Goal: Task Accomplishment & Management: Manage account settings

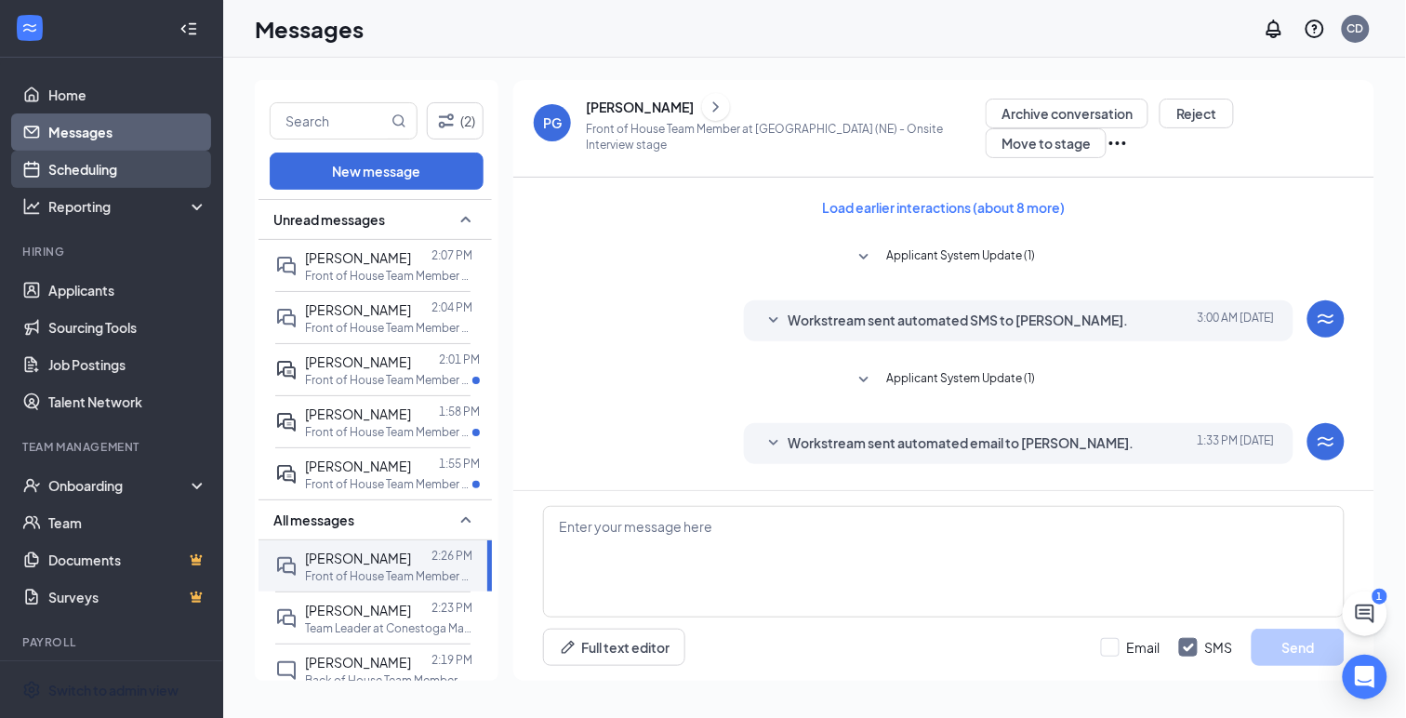
scroll to position [514, 0]
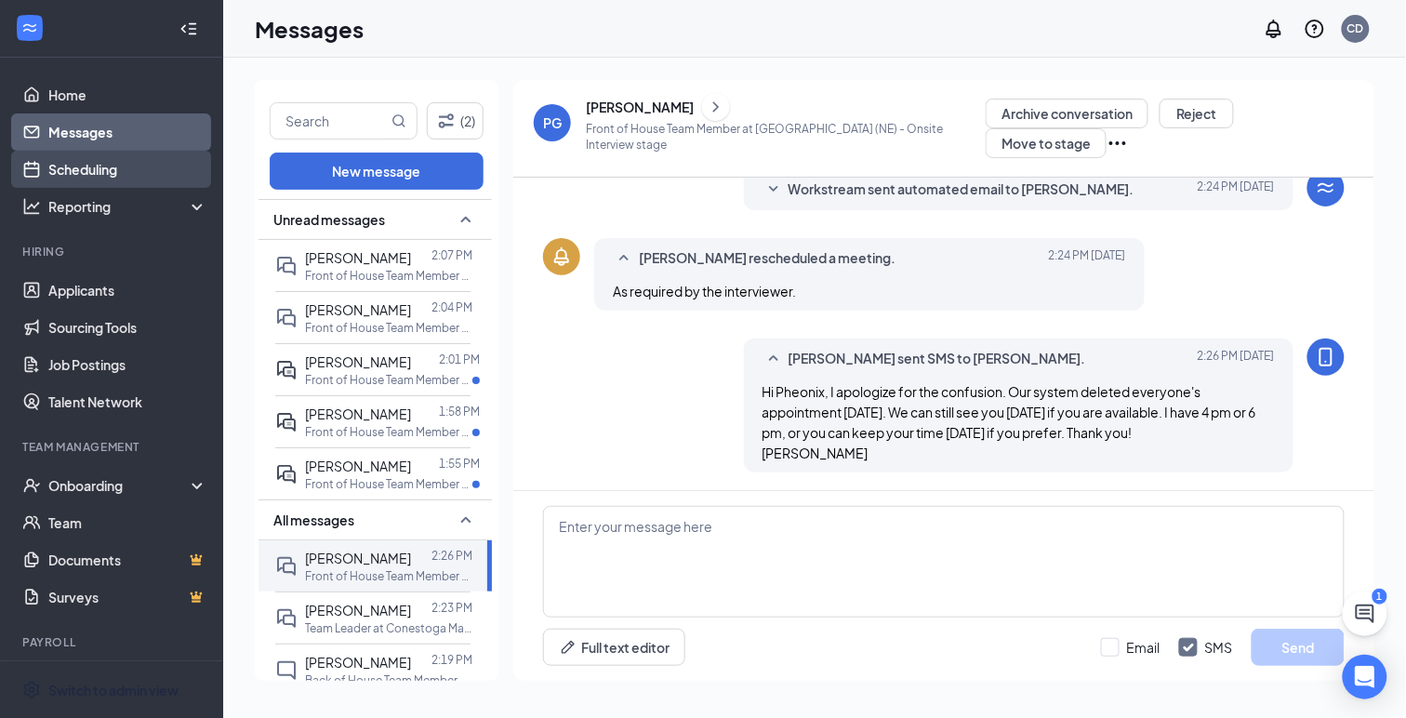
click at [106, 172] on link "Scheduling" at bounding box center [127, 169] width 159 height 37
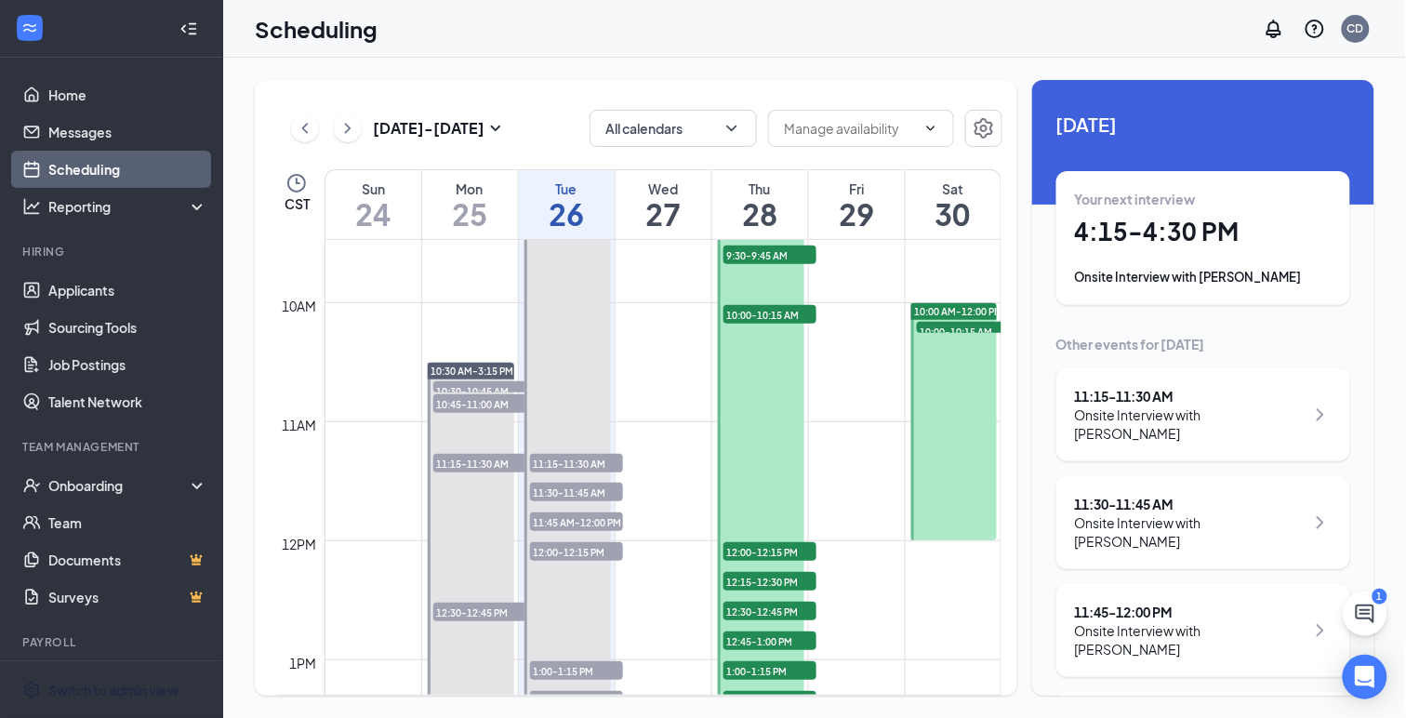
scroll to position [1130, 0]
click at [934, 324] on span "10:00-10:15 AM" at bounding box center [963, 329] width 93 height 19
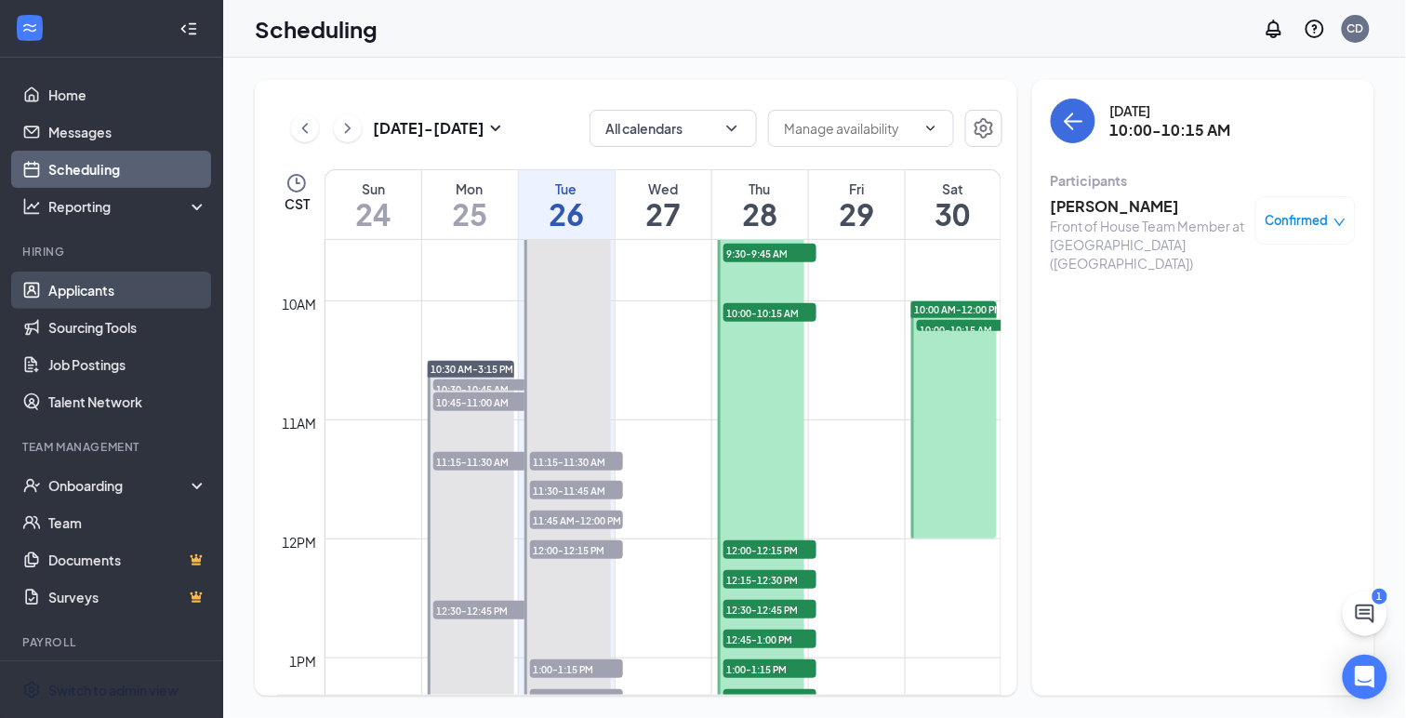
click at [56, 290] on link "Applicants" at bounding box center [127, 290] width 159 height 37
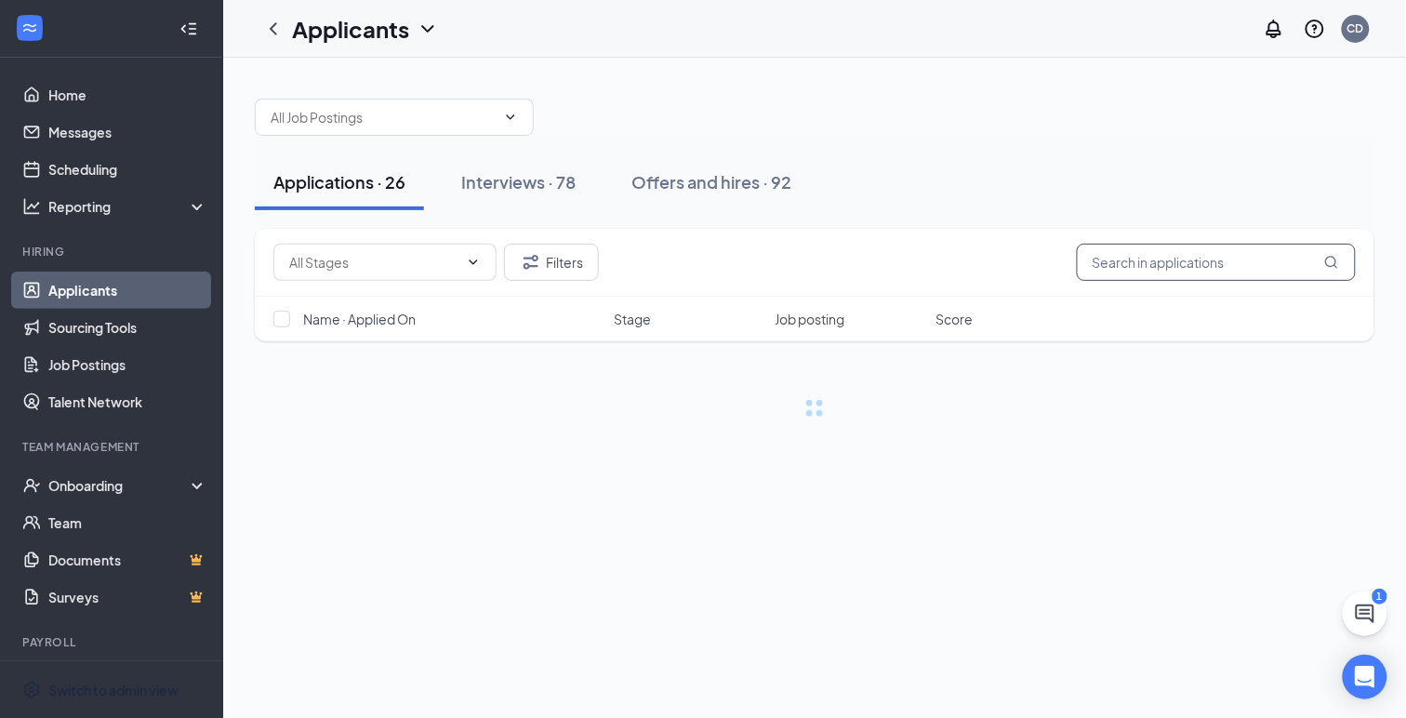
click at [1129, 265] on input "text" at bounding box center [1216, 262] width 279 height 37
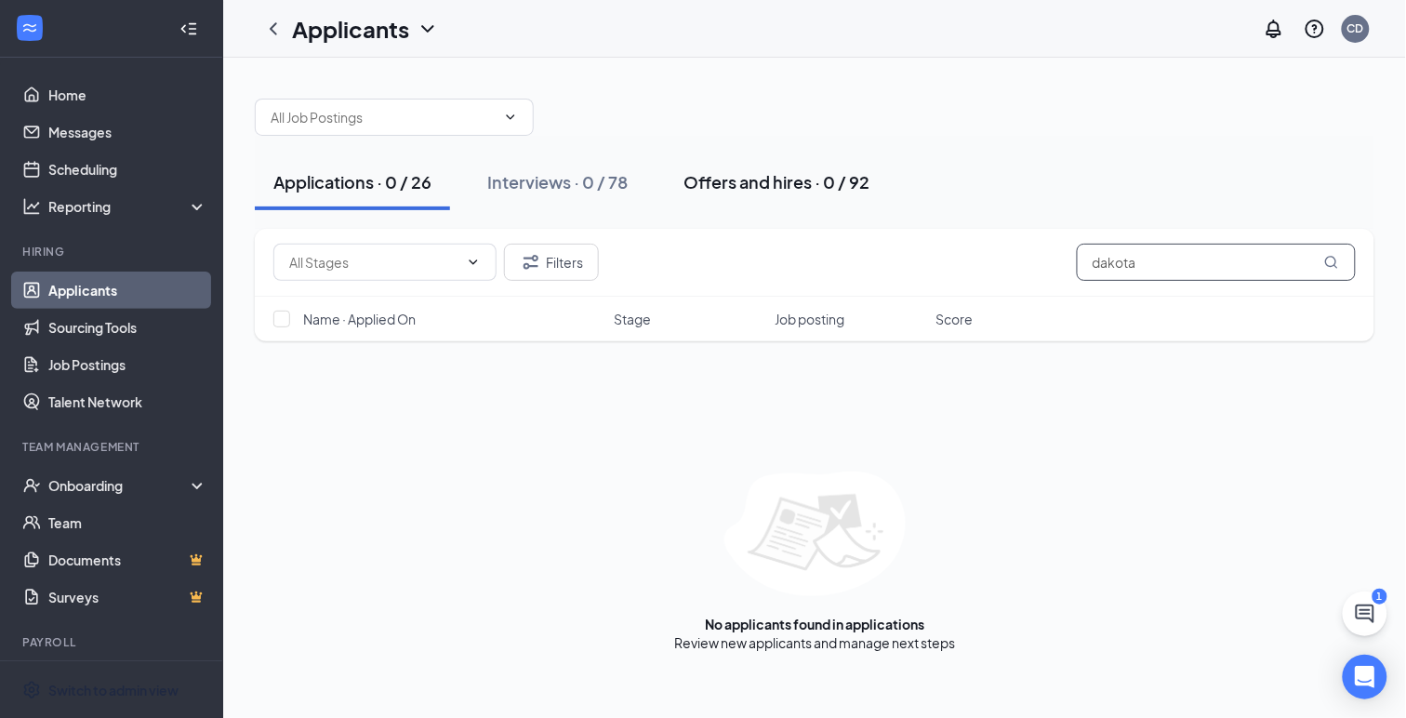
type input "dakota"
click at [728, 190] on div "Offers and hires · 0 / 92" at bounding box center [776, 181] width 186 height 23
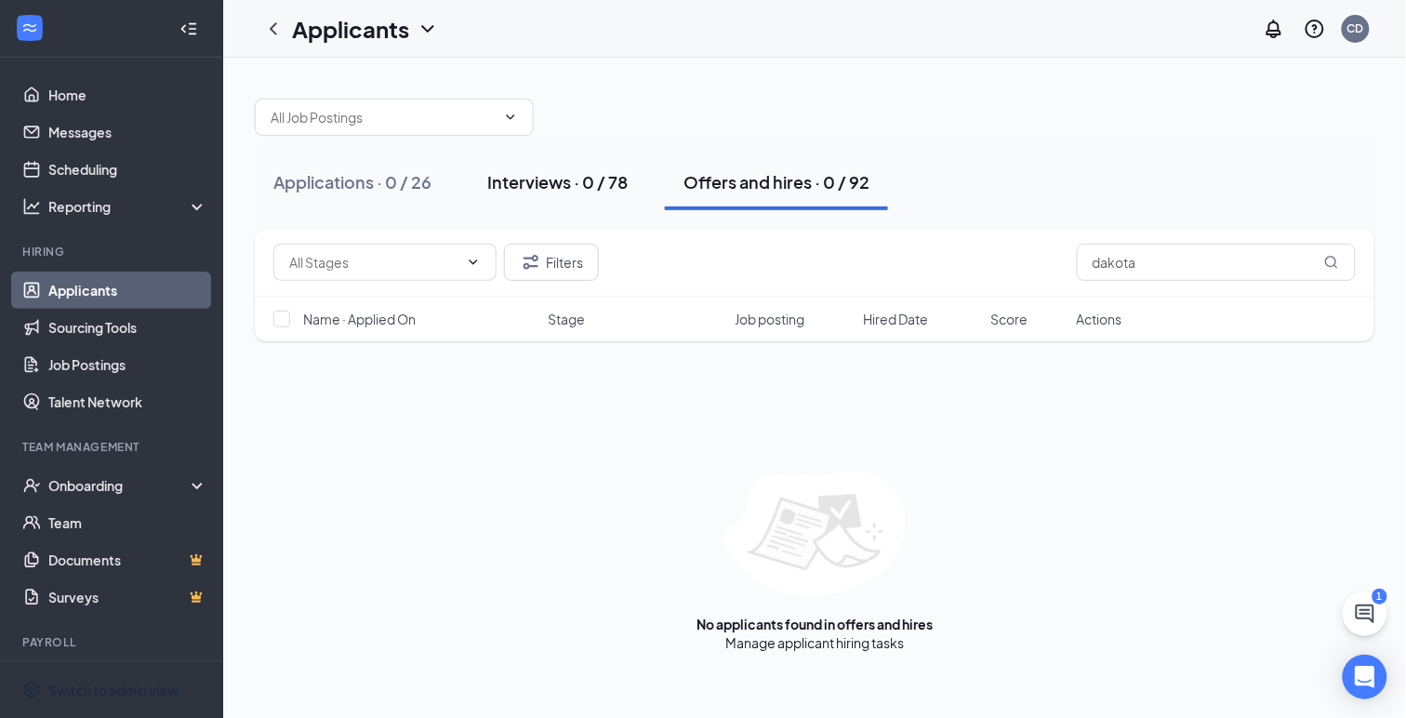
click at [535, 182] on div "Interviews · 0 / 78" at bounding box center [557, 181] width 140 height 23
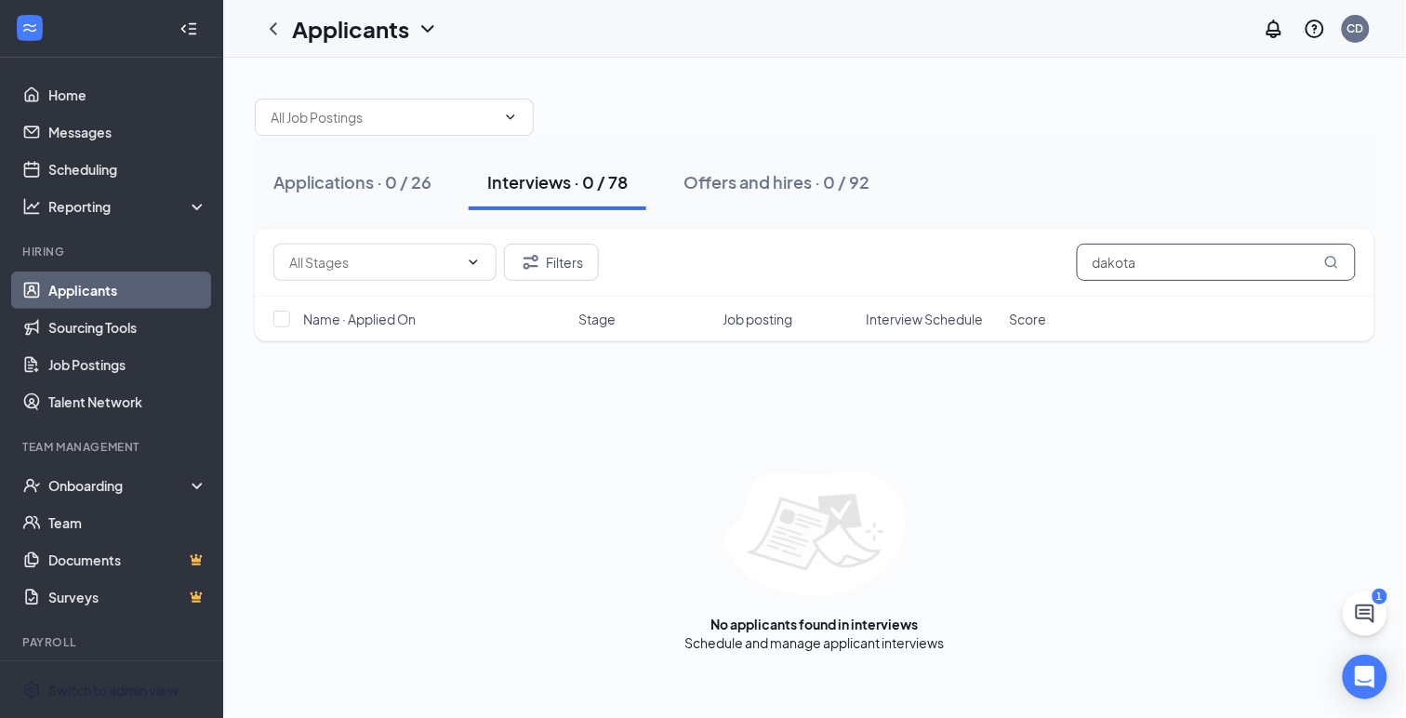
click at [1167, 263] on input "dakota" at bounding box center [1216, 262] width 279 height 37
click at [296, 116] on input "text" at bounding box center [383, 117] width 225 height 20
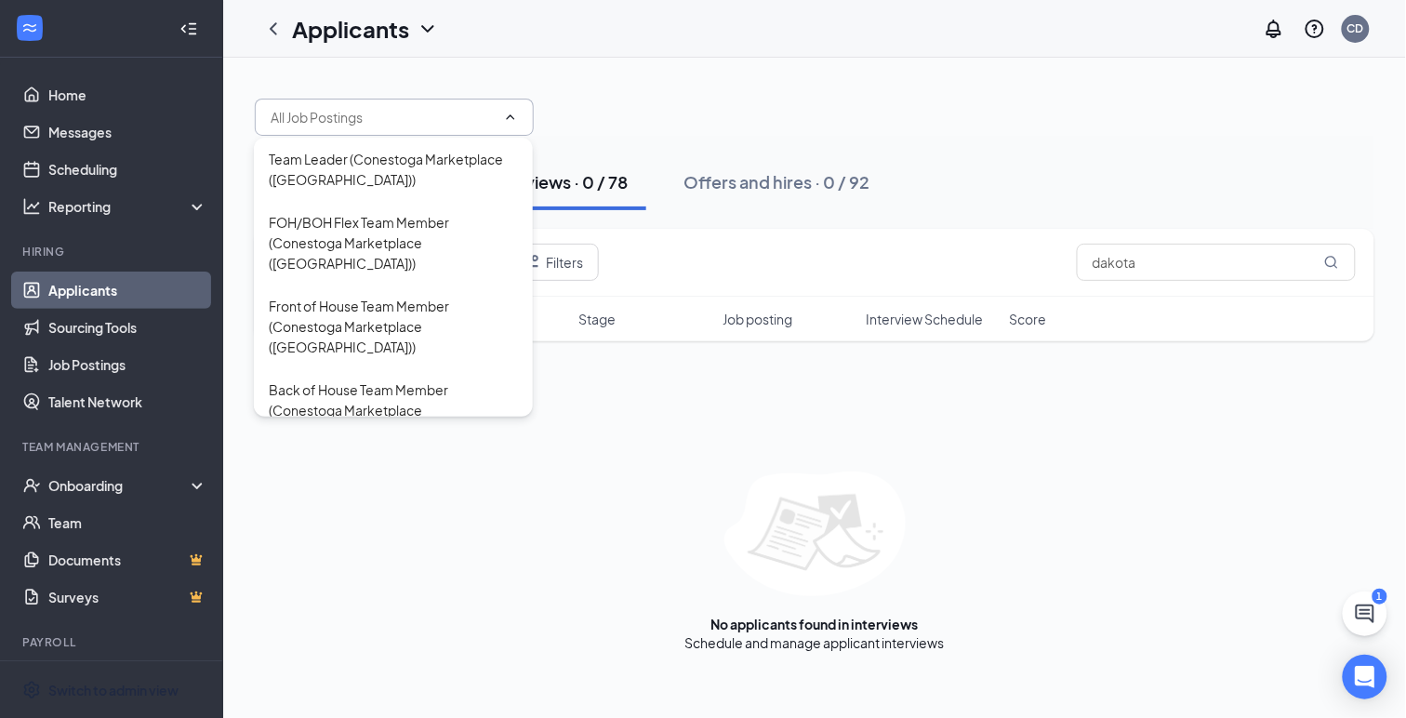
click at [422, 33] on icon "ChevronDown" at bounding box center [428, 29] width 22 height 22
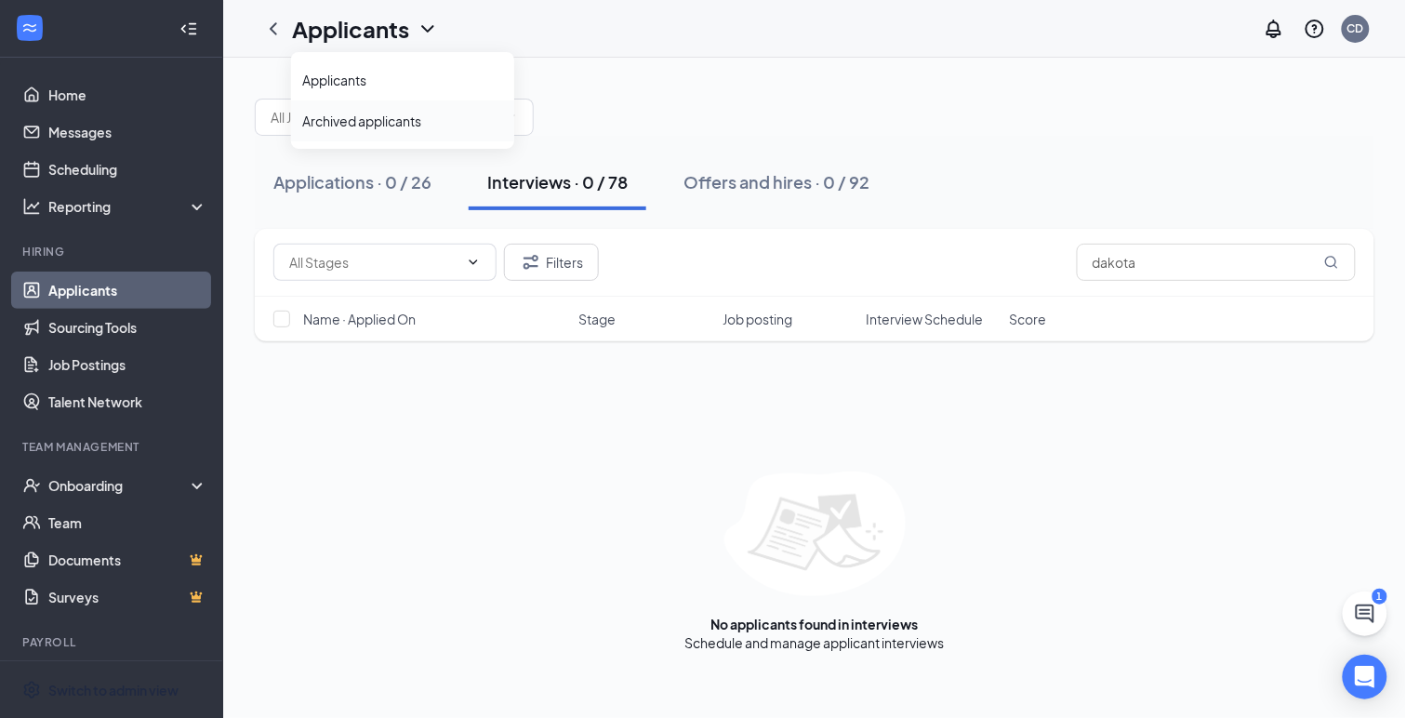
click at [337, 116] on link "Archived applicants" at bounding box center [402, 121] width 201 height 19
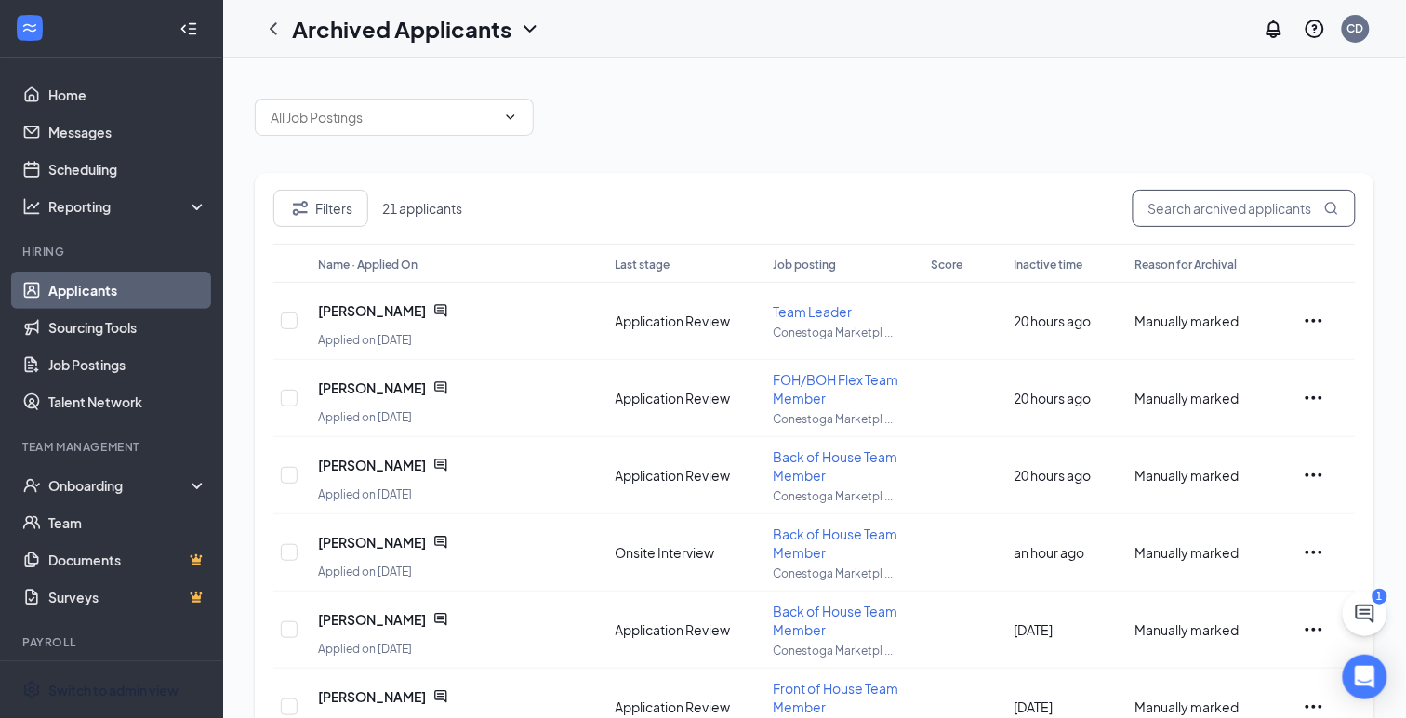
click at [1170, 208] on input "text" at bounding box center [1244, 208] width 223 height 37
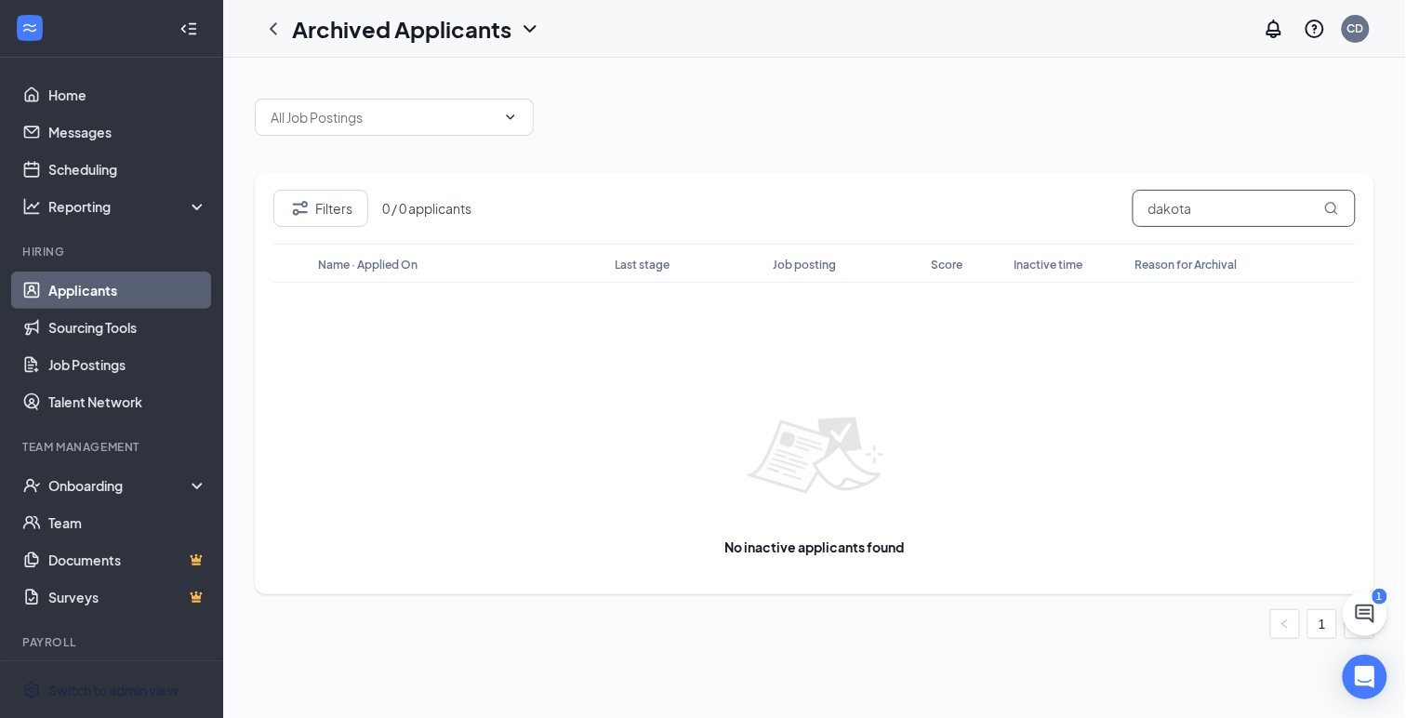
type input "dakota"
click at [493, 19] on h1 "Archived Applicants" at bounding box center [401, 29] width 219 height 32
click at [372, 86] on link "Applicants" at bounding box center [402, 80] width 201 height 19
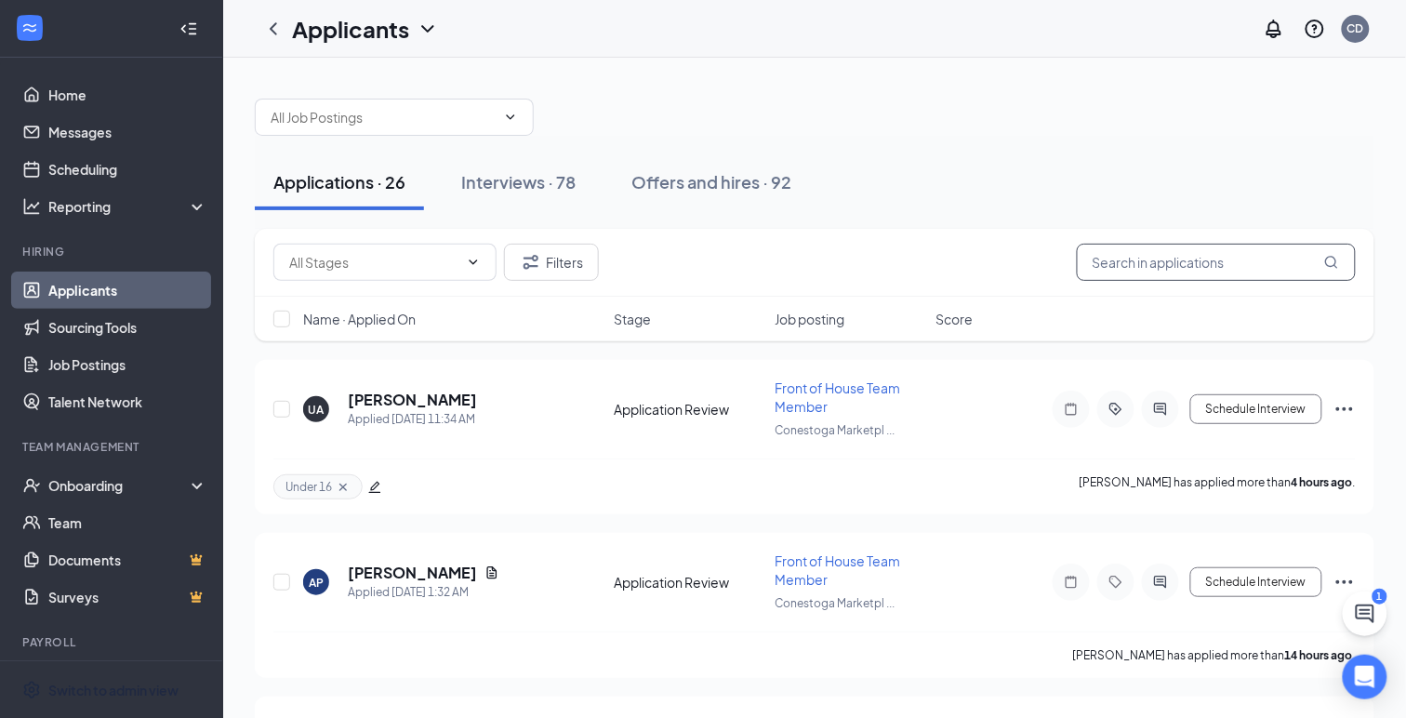
click at [1163, 268] on input "text" at bounding box center [1216, 262] width 279 height 37
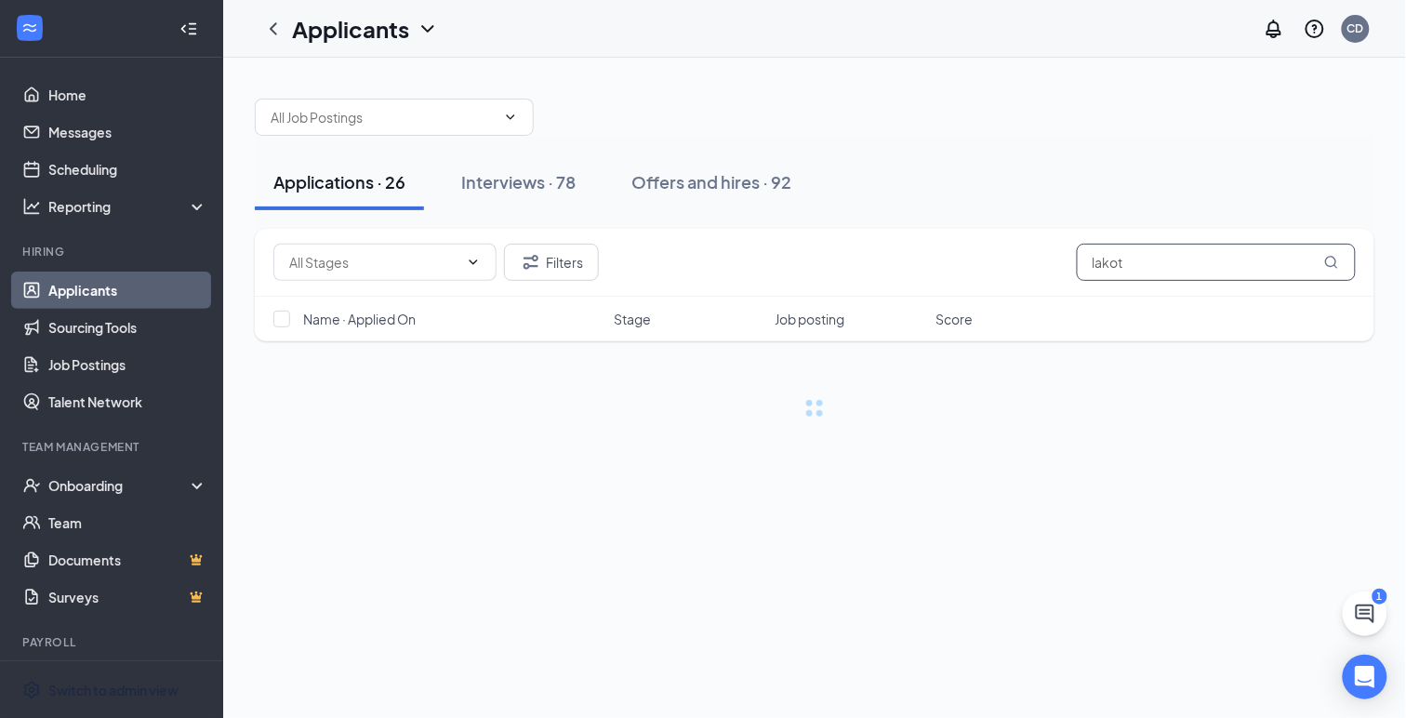
type input "[DEMOGRAPHIC_DATA]"
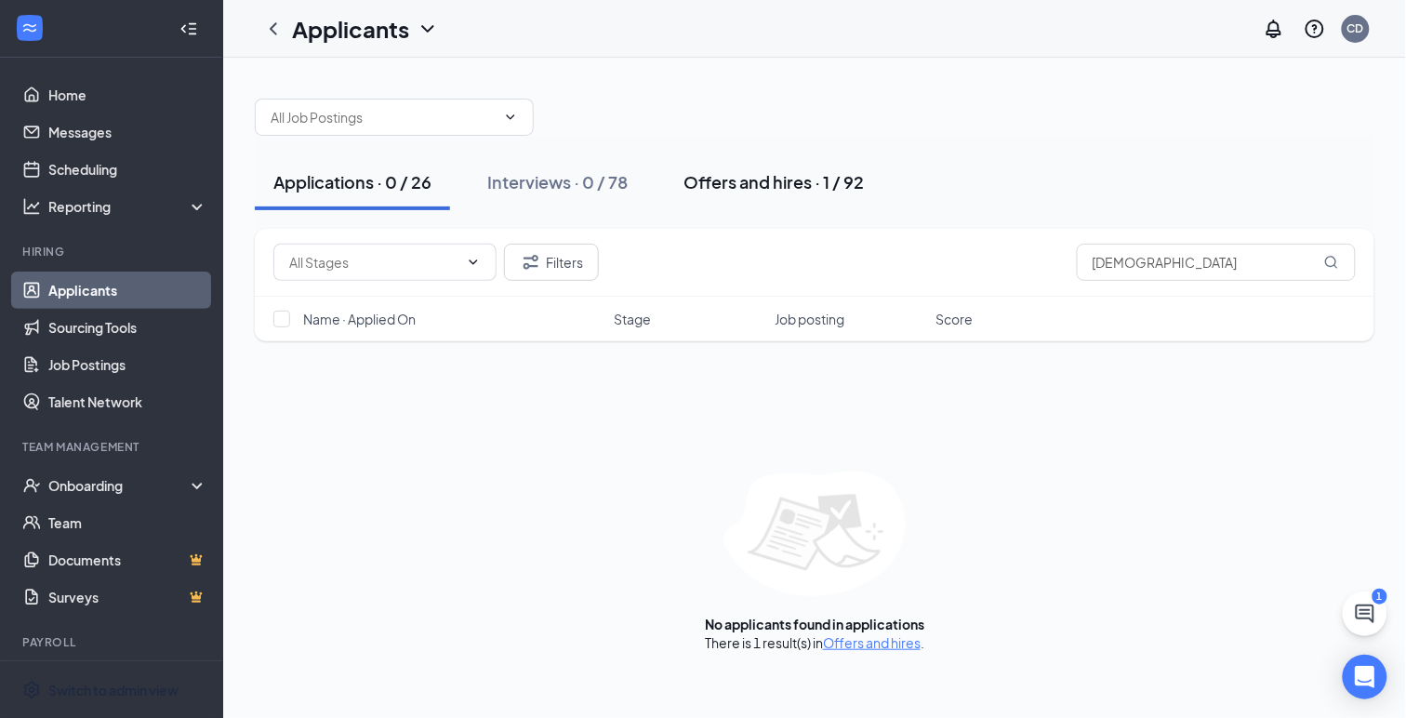
click at [758, 179] on div "Offers and hires · 1 / 92" at bounding box center [773, 181] width 180 height 23
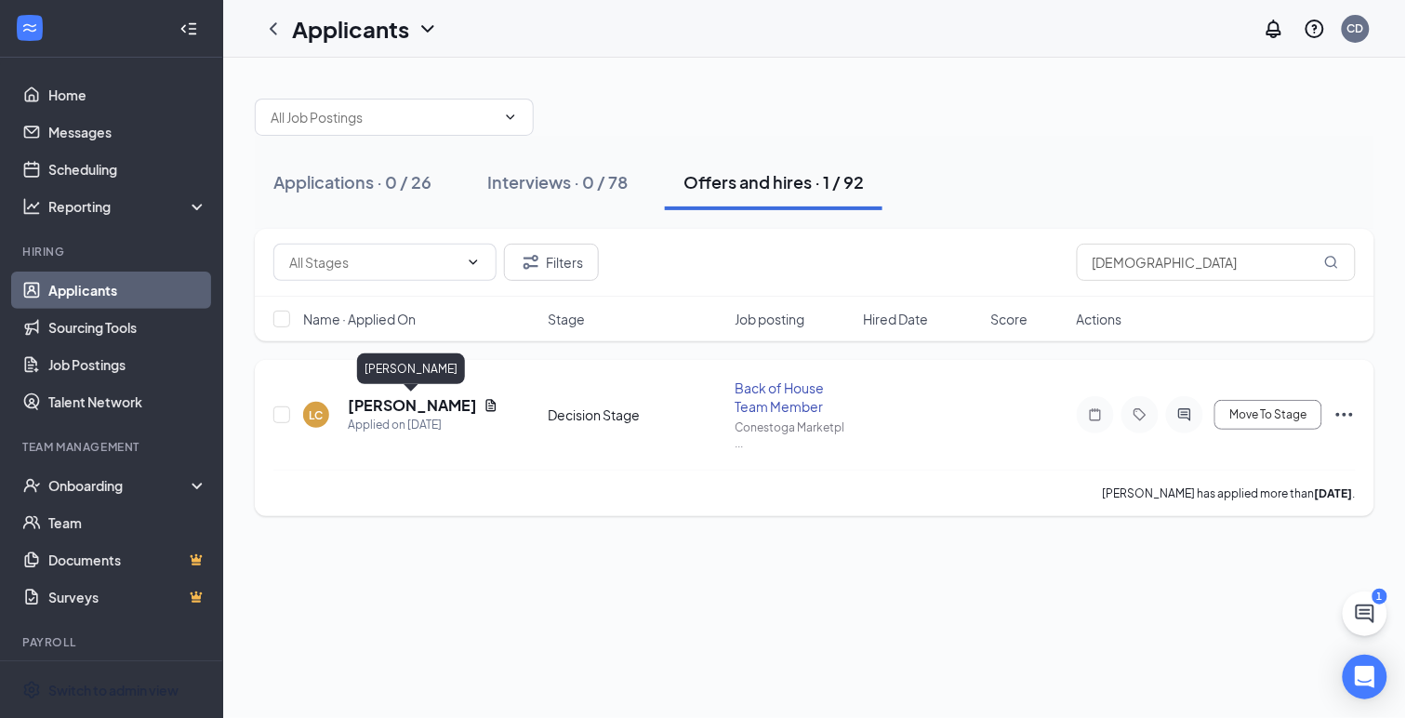
click at [423, 411] on h5 "[PERSON_NAME]" at bounding box center [412, 405] width 128 height 20
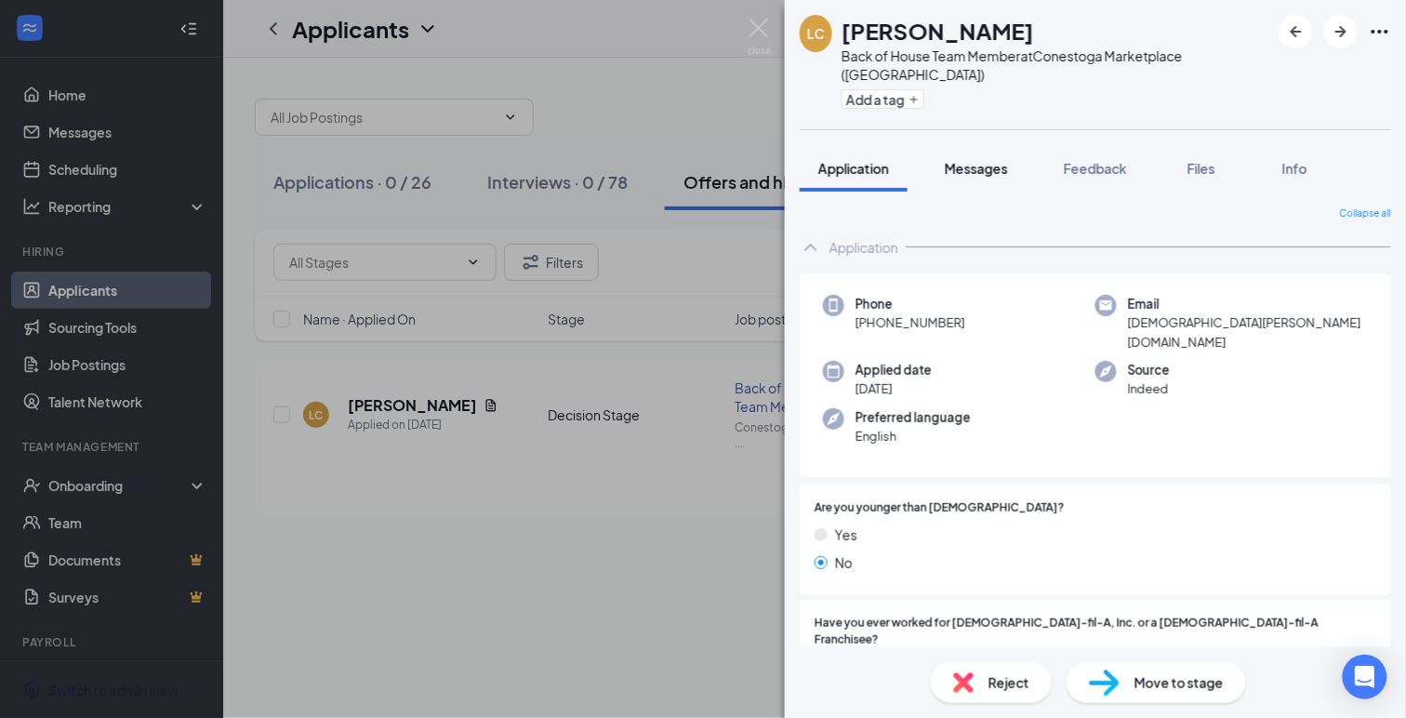
click at [966, 160] on span "Messages" at bounding box center [976, 168] width 63 height 17
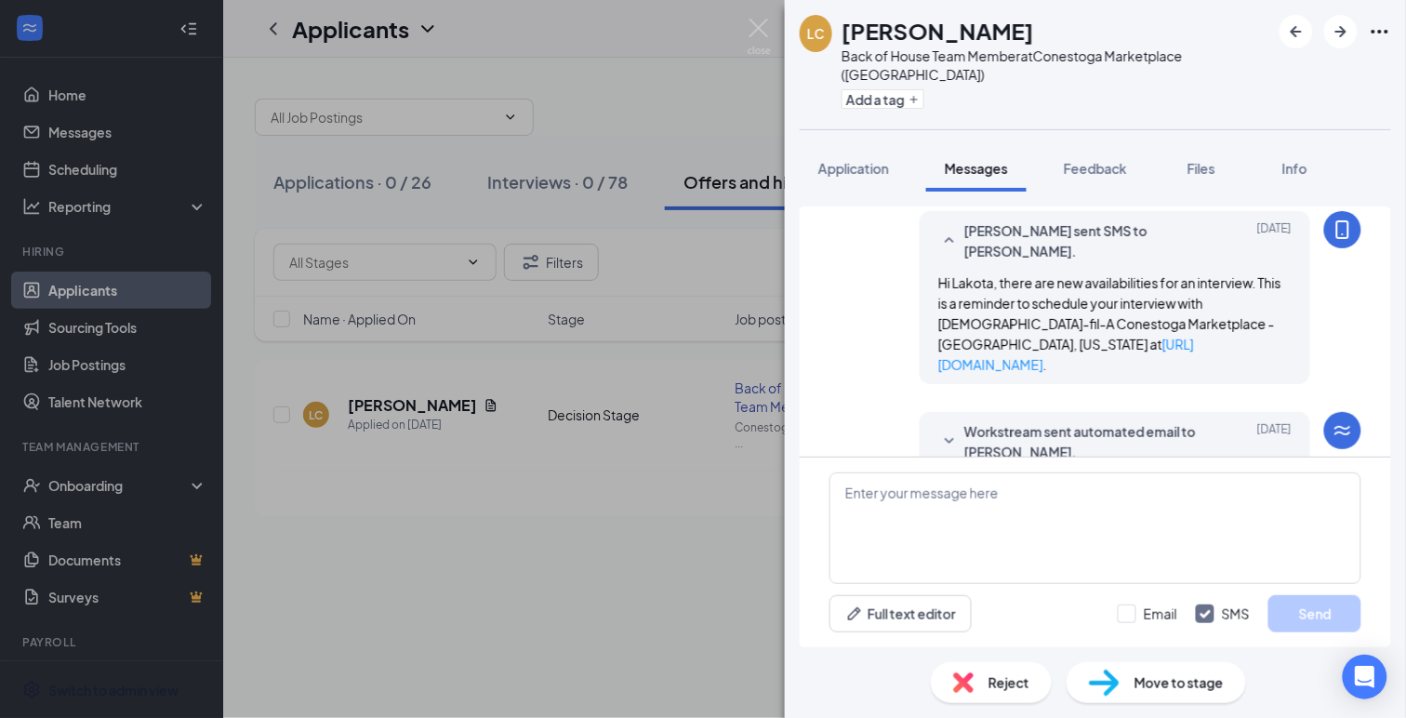
scroll to position [588, 0]
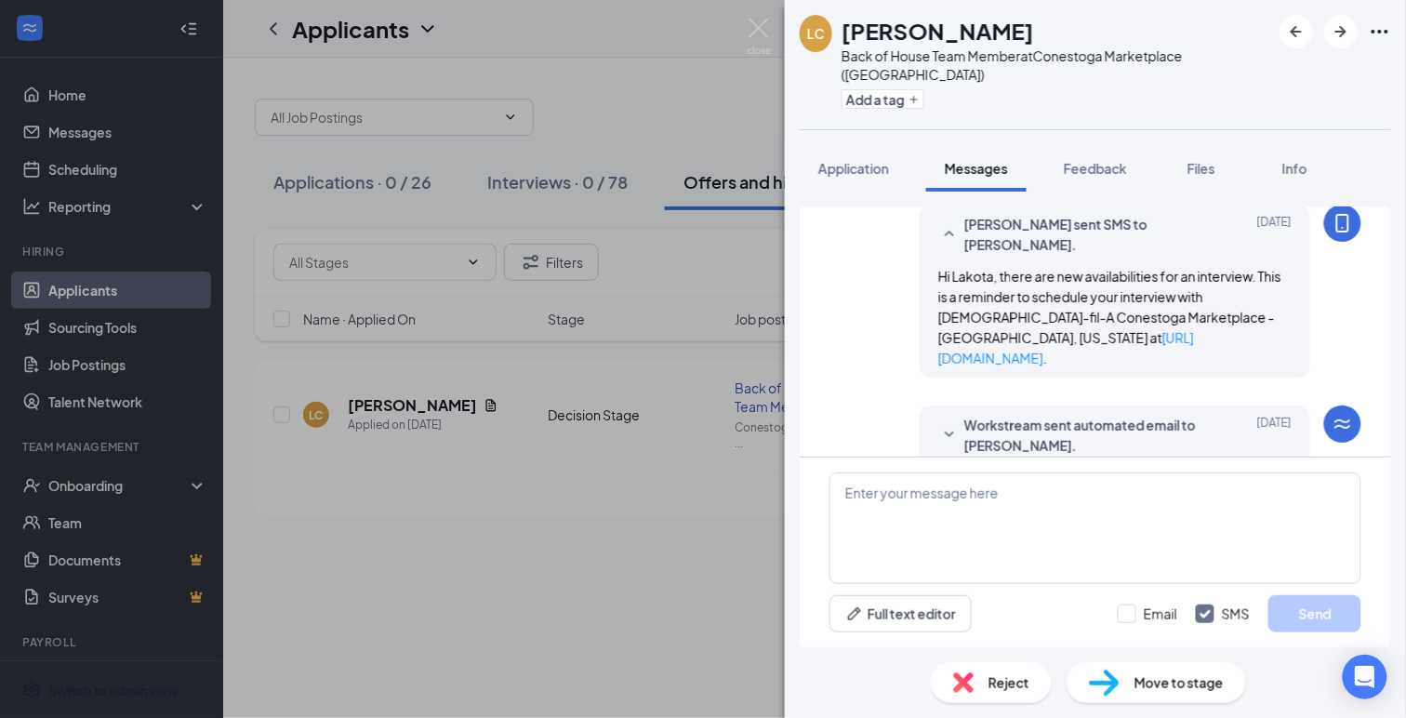
click at [945, 424] on icon "SmallChevronDown" at bounding box center [949, 435] width 22 height 22
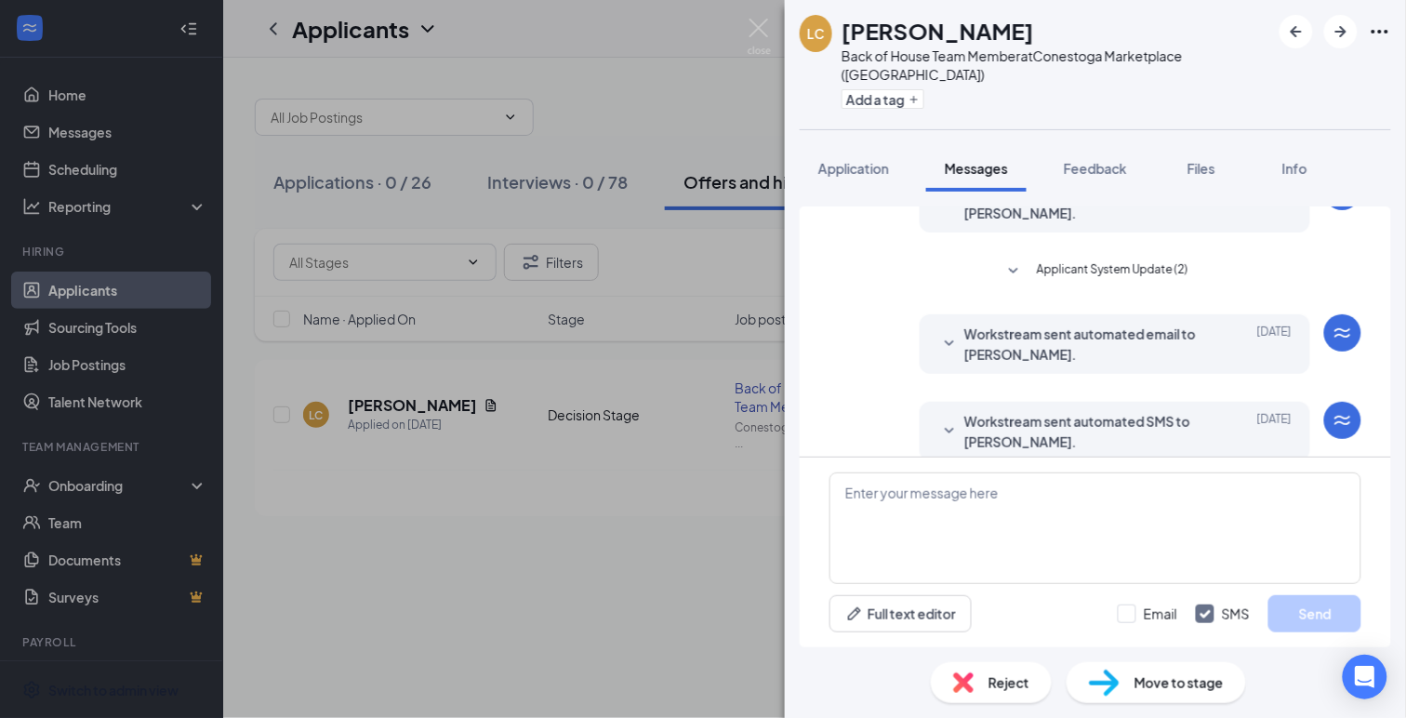
scroll to position [102, 0]
click at [946, 333] on icon "SmallChevronDown" at bounding box center [949, 344] width 22 height 22
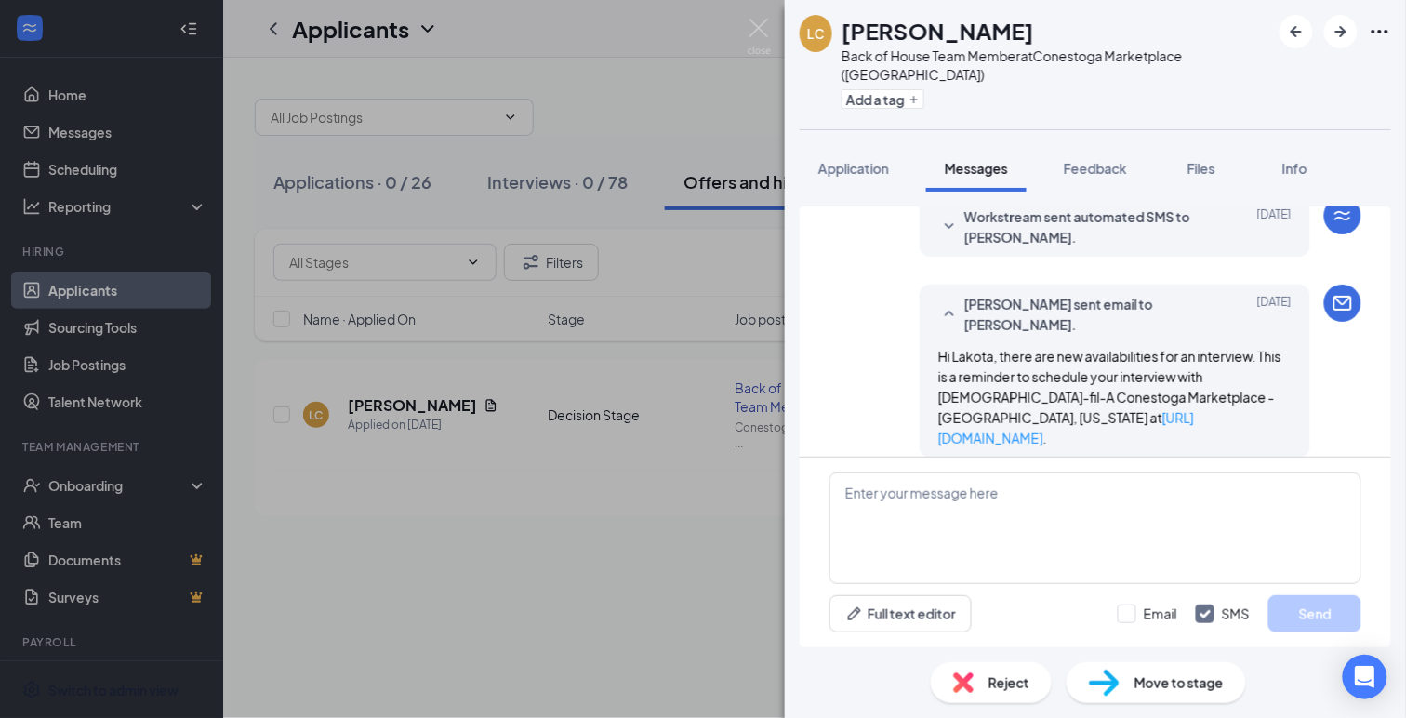
scroll to position [609, 0]
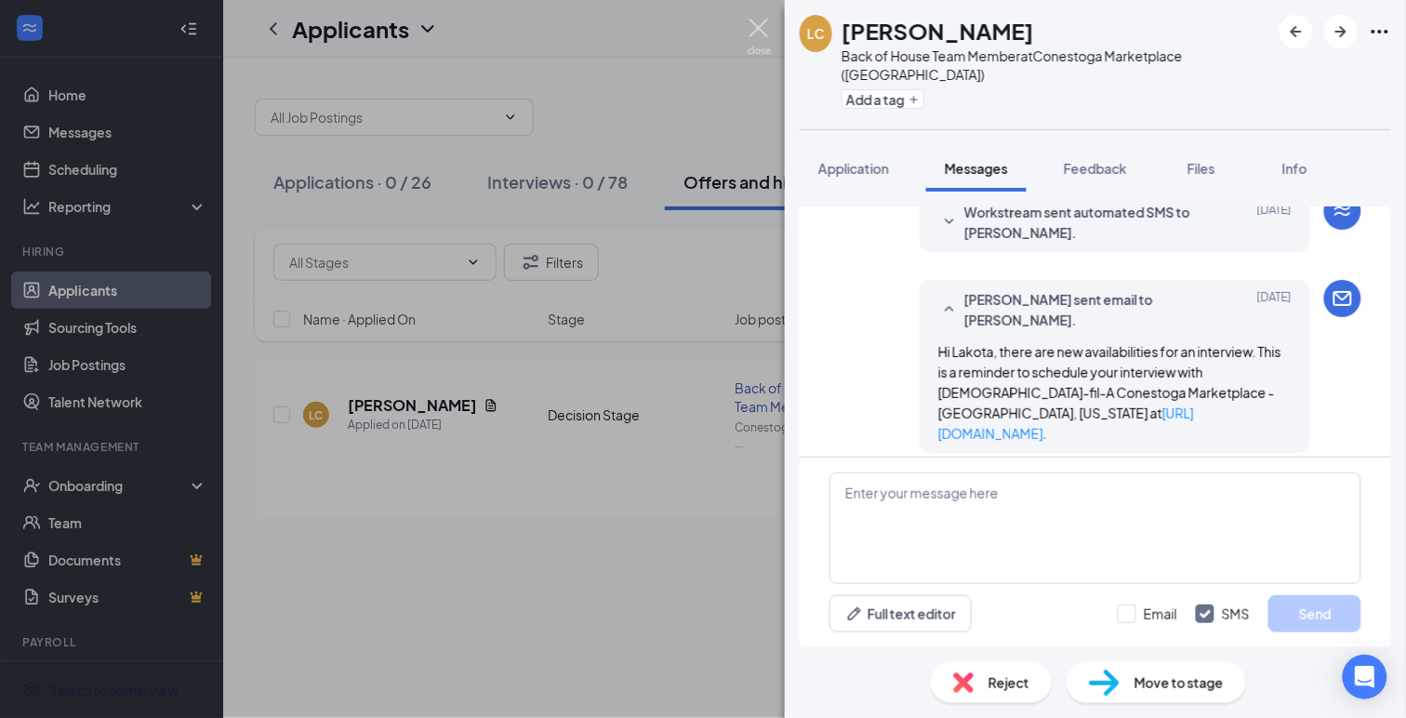
click at [760, 29] on img at bounding box center [759, 37] width 23 height 36
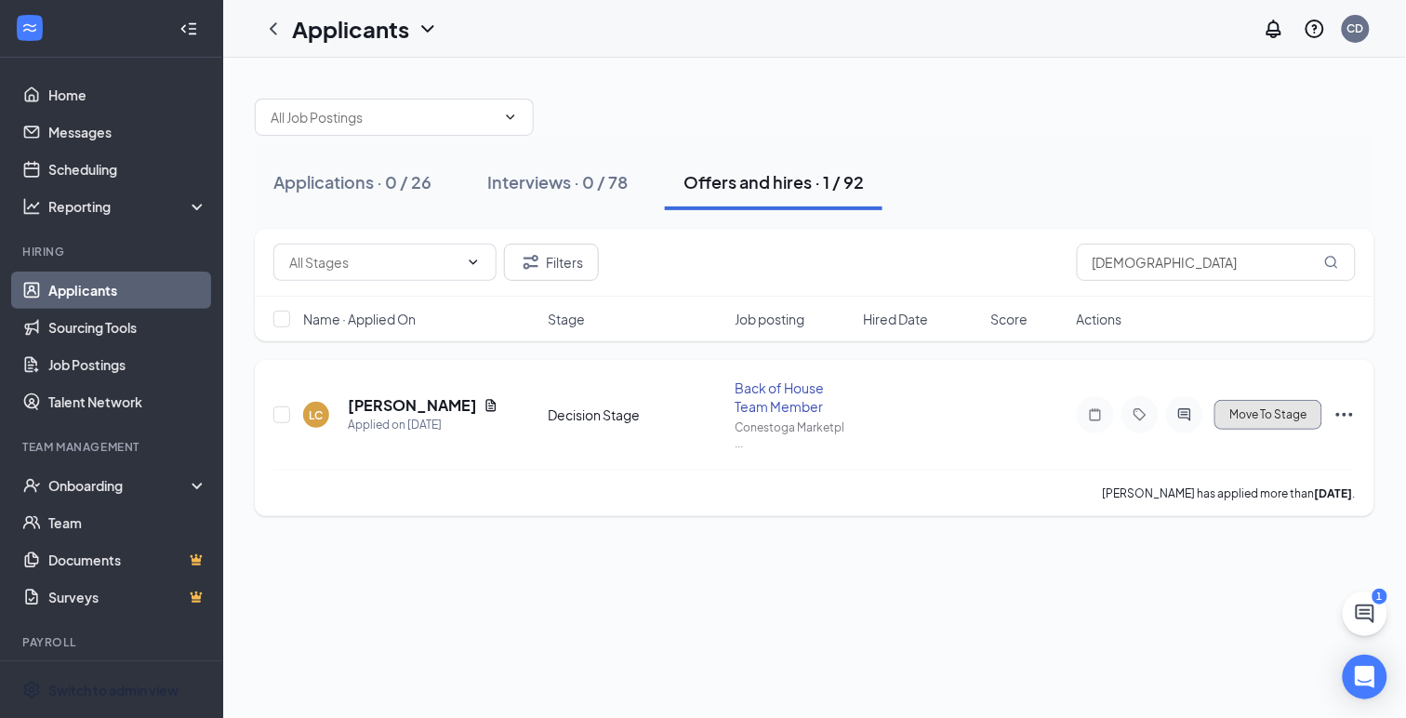
click at [1246, 415] on span "Move To Stage" at bounding box center [1268, 414] width 77 height 13
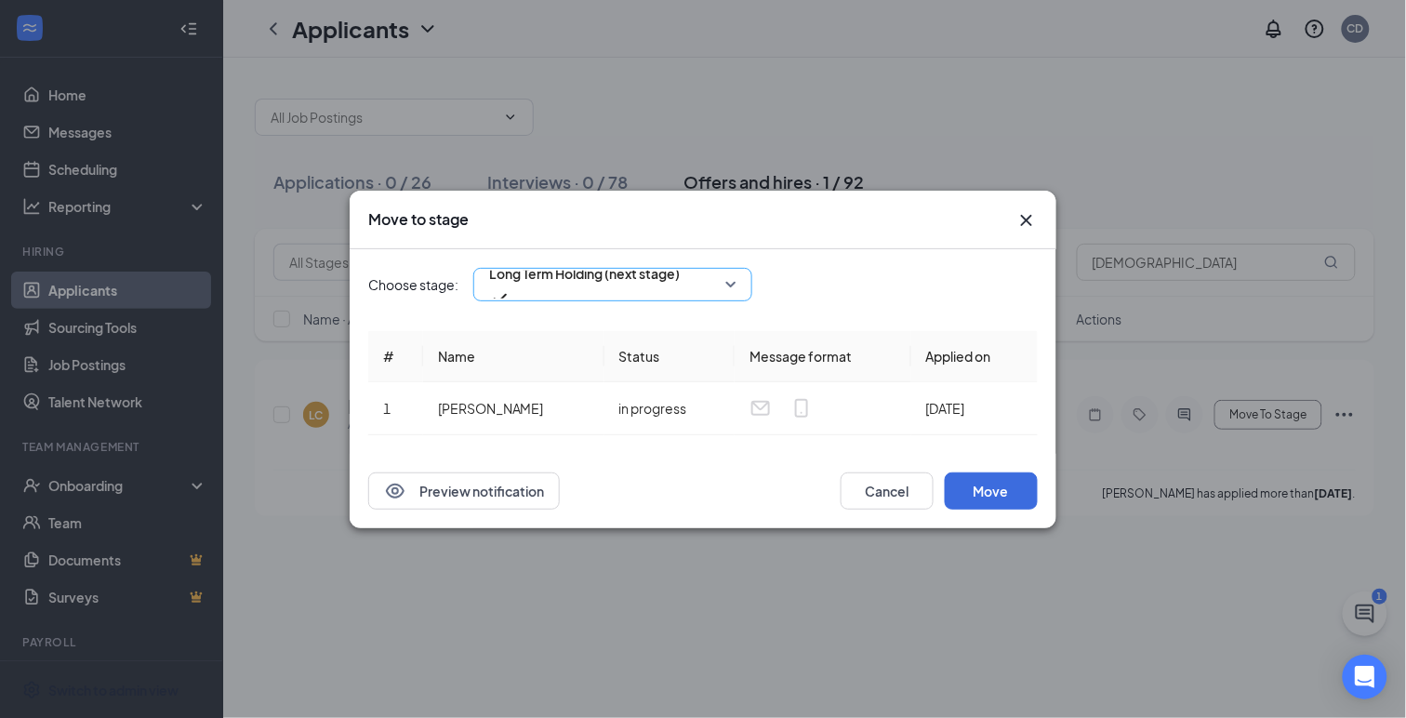
click at [671, 283] on span "Long Term Holding (next stage)" at bounding box center [584, 273] width 191 height 28
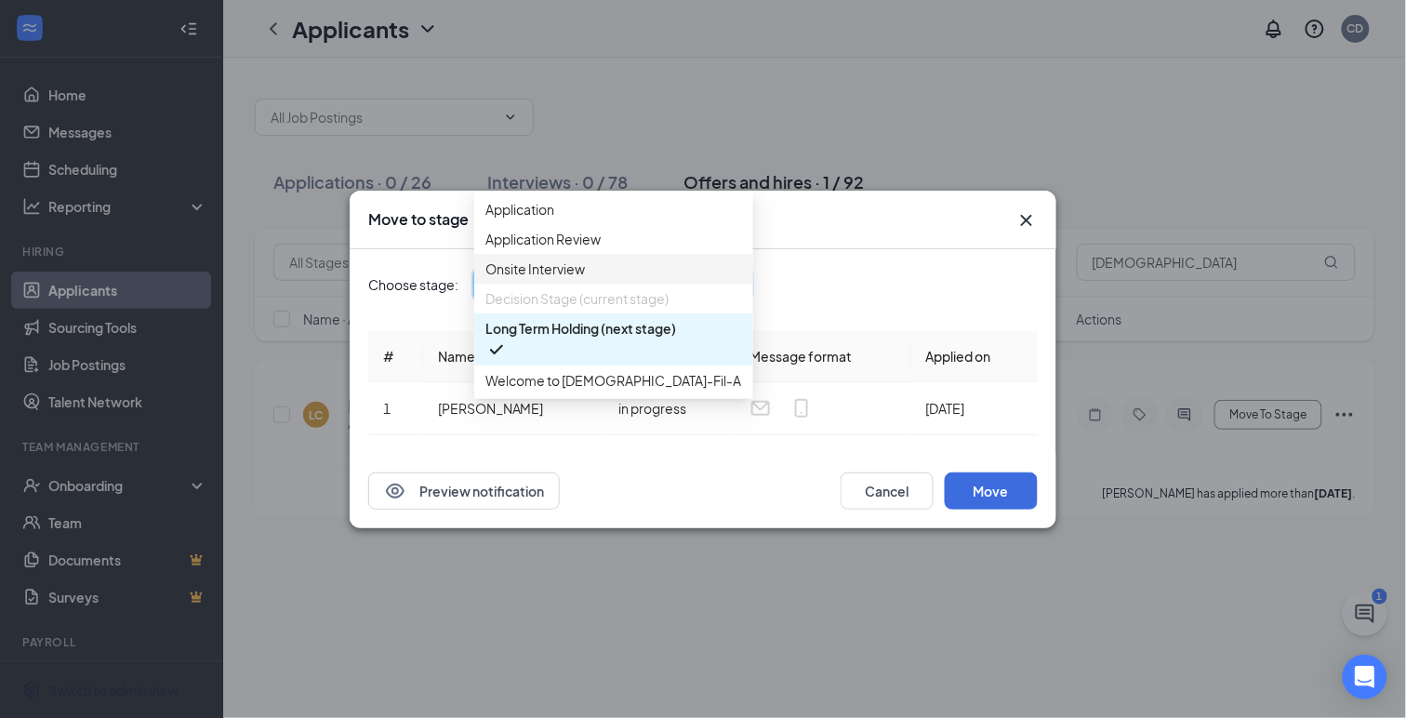
click at [561, 279] on span "Onsite Interview" at bounding box center [534, 268] width 99 height 20
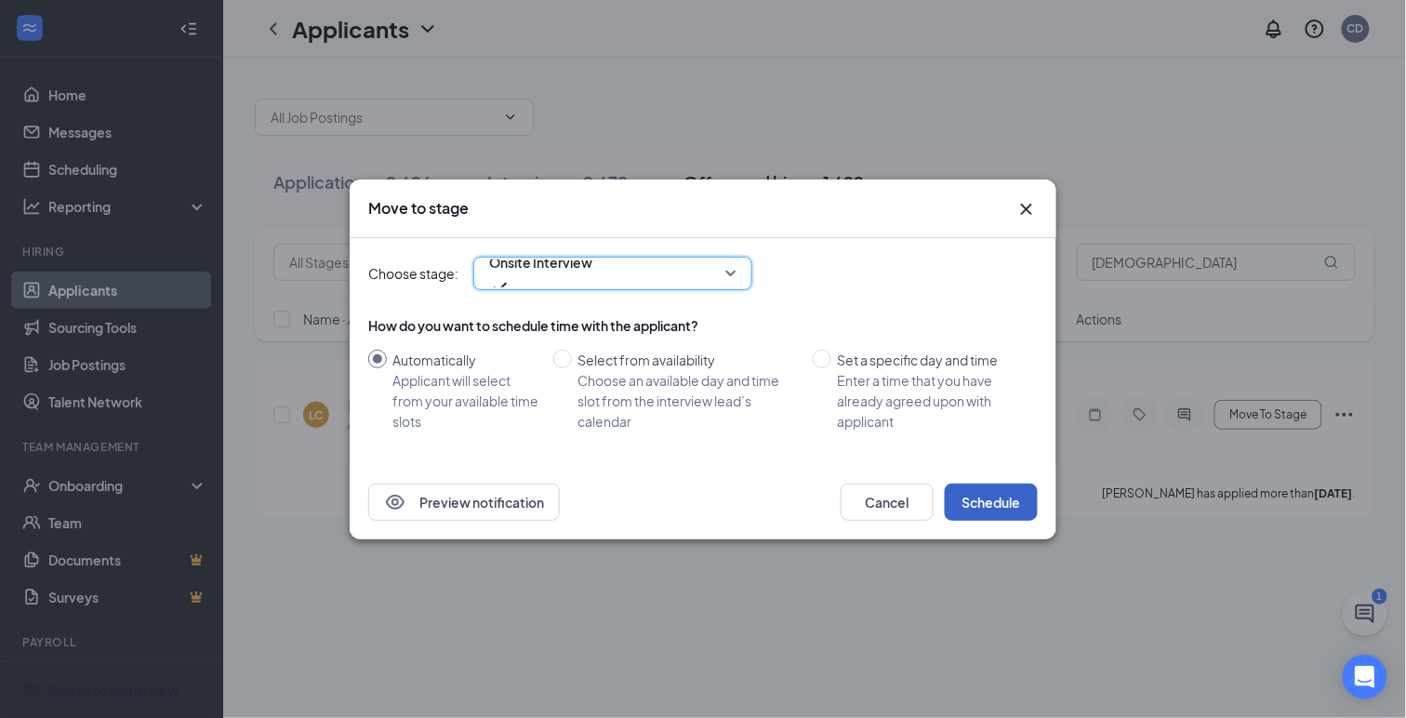
click at [967, 501] on button "Schedule" at bounding box center [991, 501] width 93 height 37
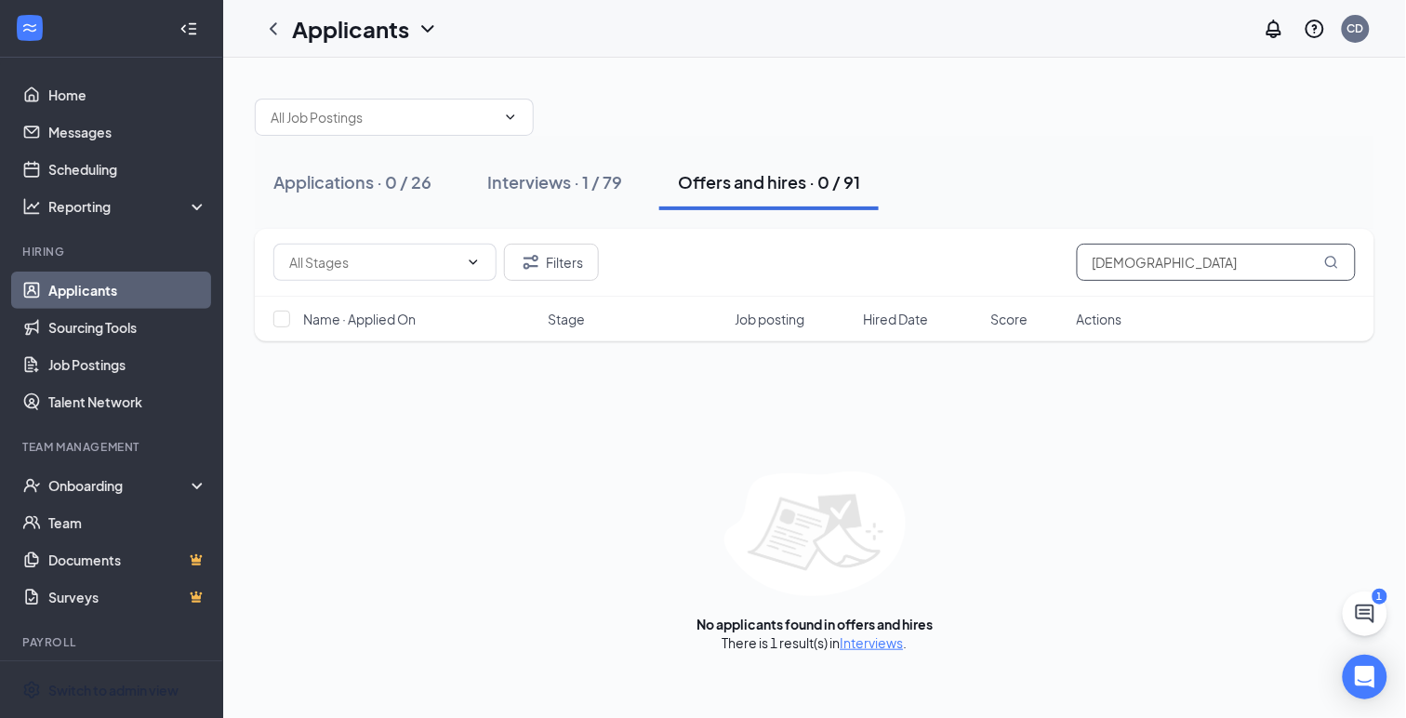
click at [1105, 259] on input "[DEMOGRAPHIC_DATA]" at bounding box center [1216, 262] width 279 height 37
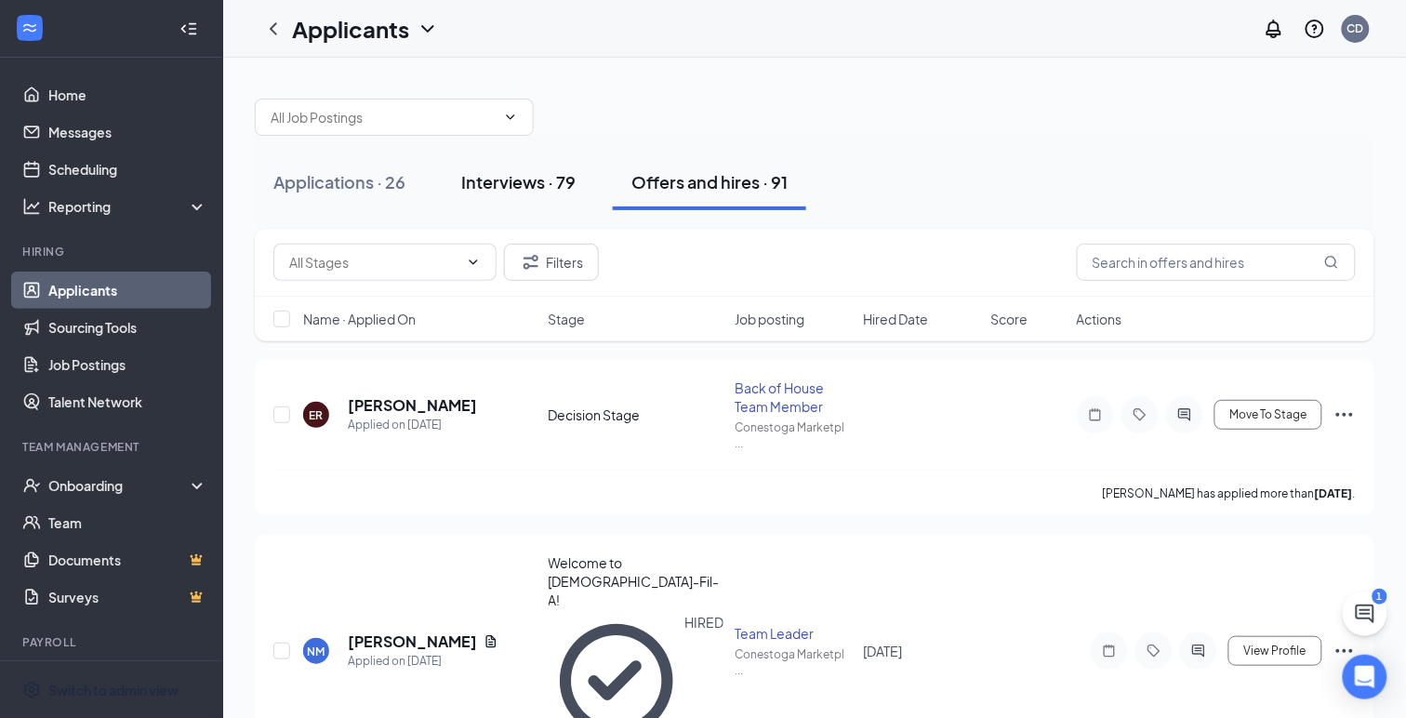
click at [498, 172] on div "Interviews · 79" at bounding box center [518, 181] width 114 height 23
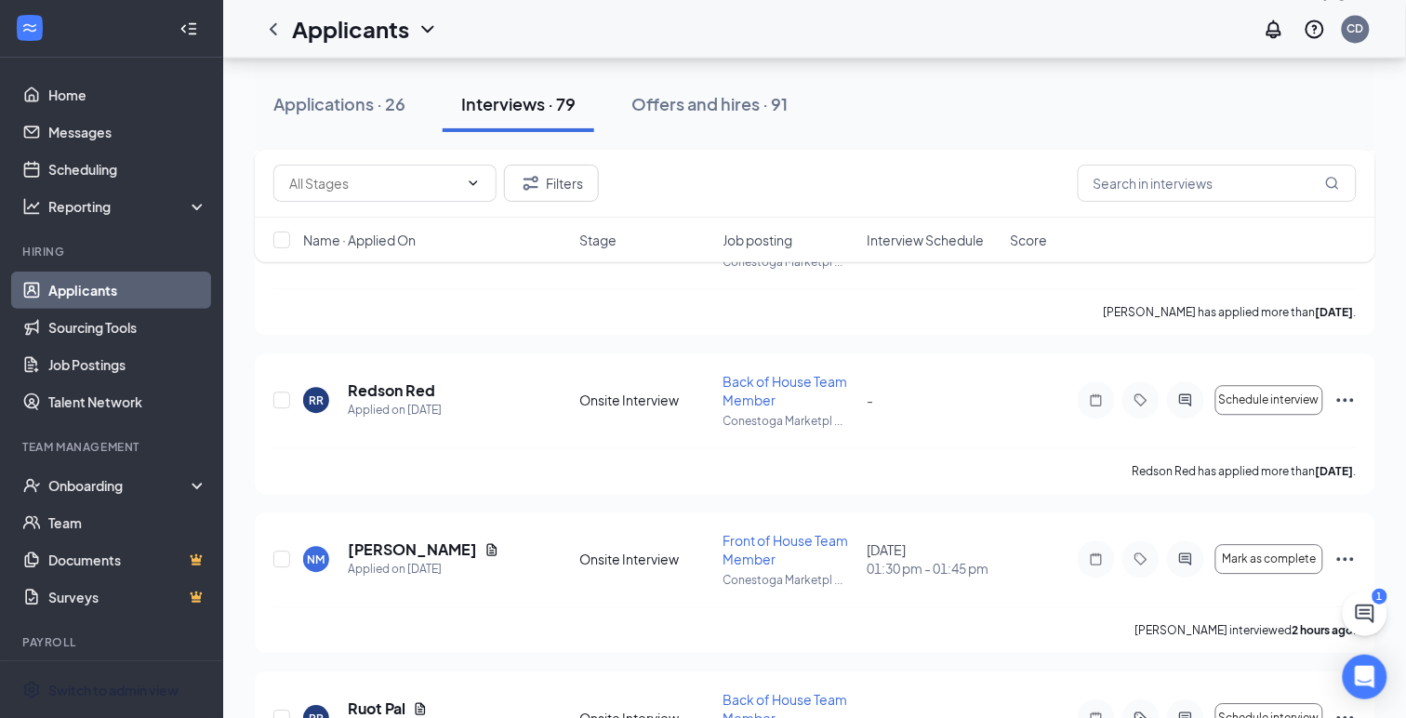
scroll to position [3031, 0]
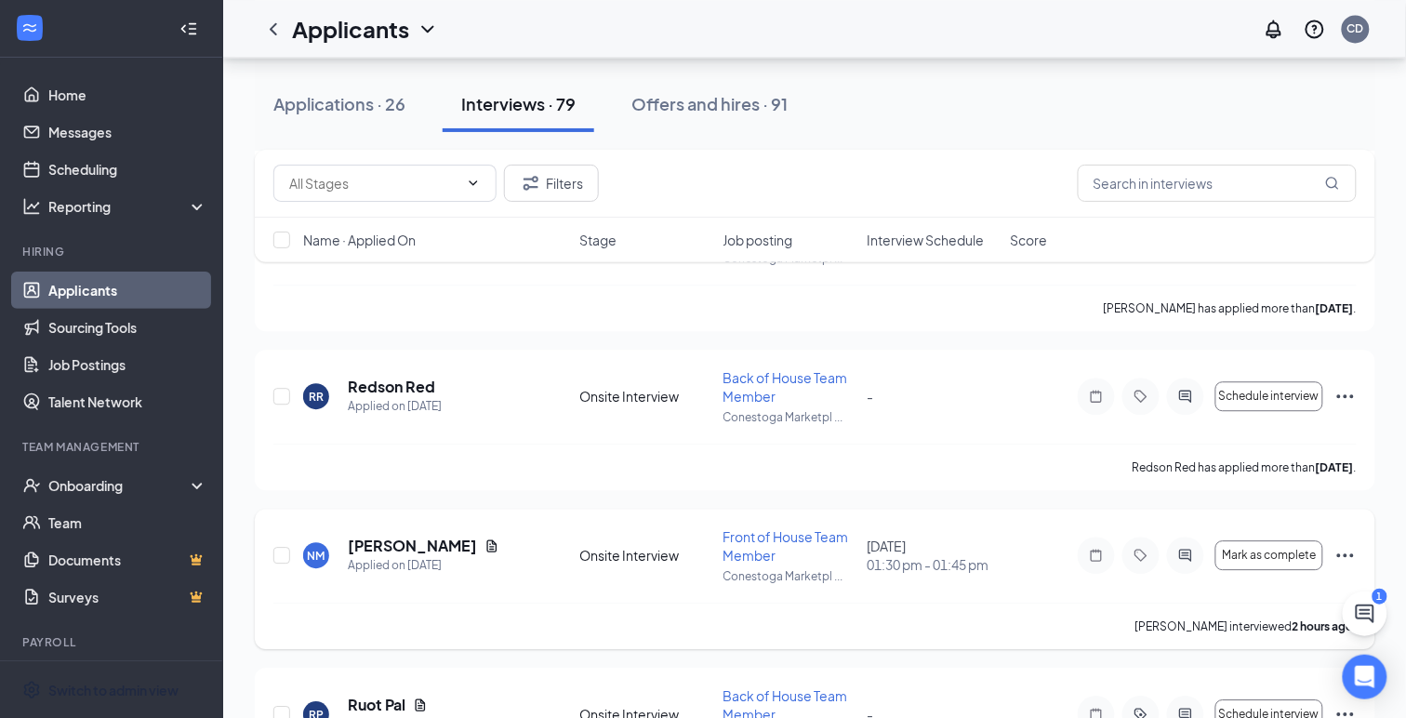
click at [646, 537] on div "NM [PERSON_NAME] Applied on [DATE] Onsite Interview Front of House Team Member …" at bounding box center [814, 564] width 1083 height 75
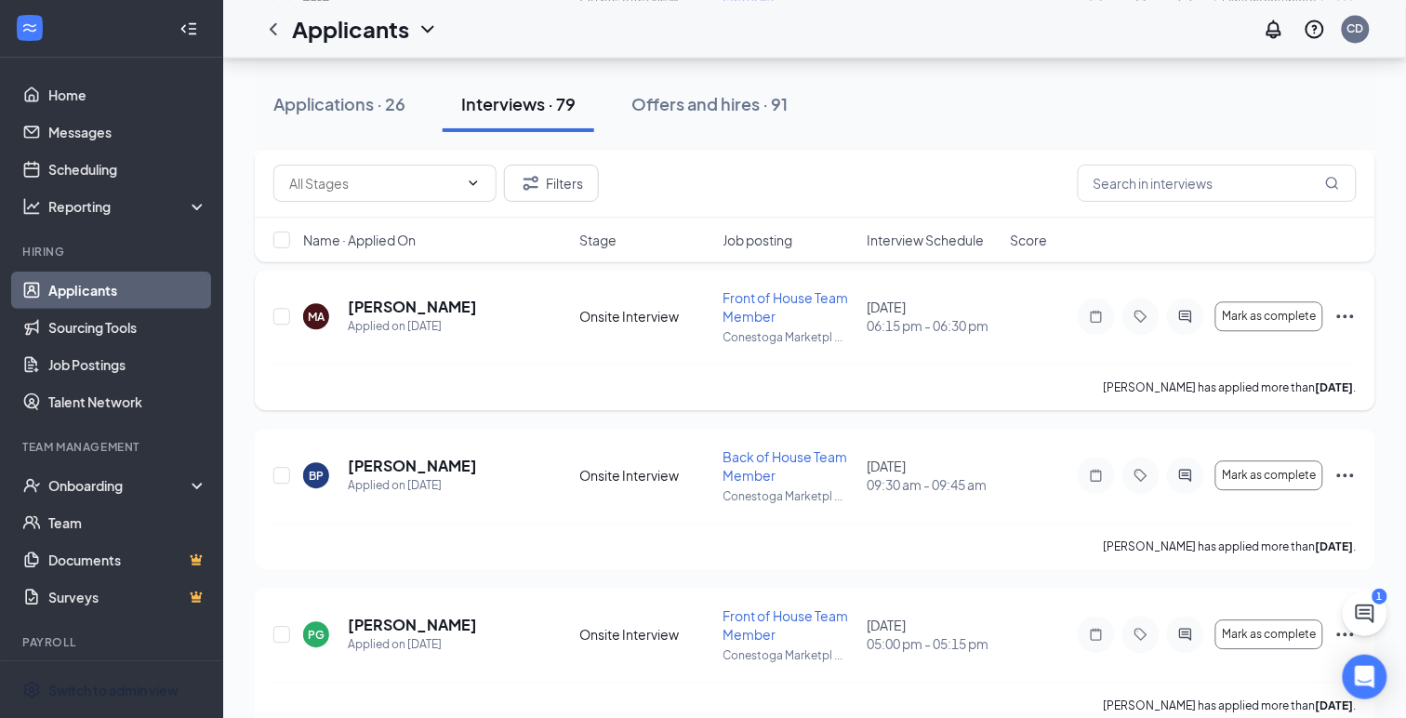
scroll to position [1051, 0]
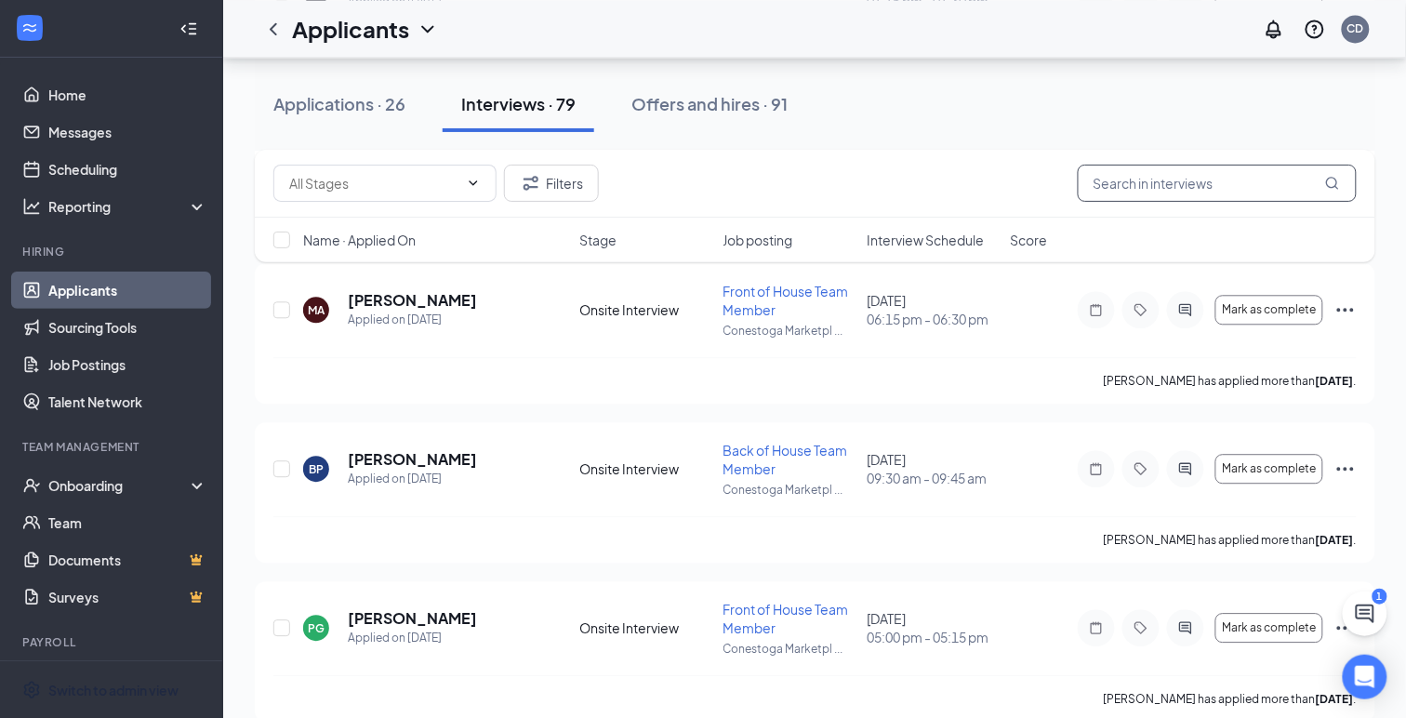
click at [1168, 186] on input "text" at bounding box center [1217, 183] width 279 height 37
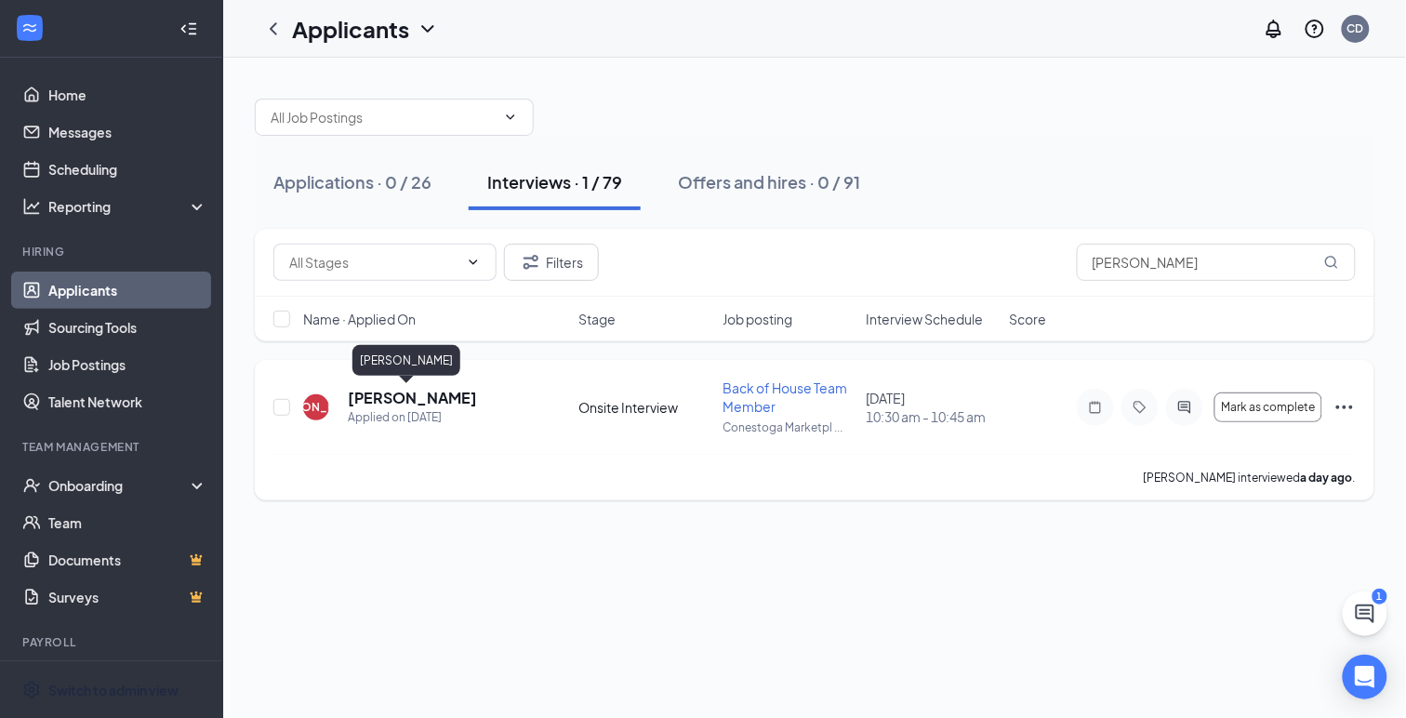
click at [366, 403] on h5 "[PERSON_NAME]" at bounding box center [412, 398] width 129 height 20
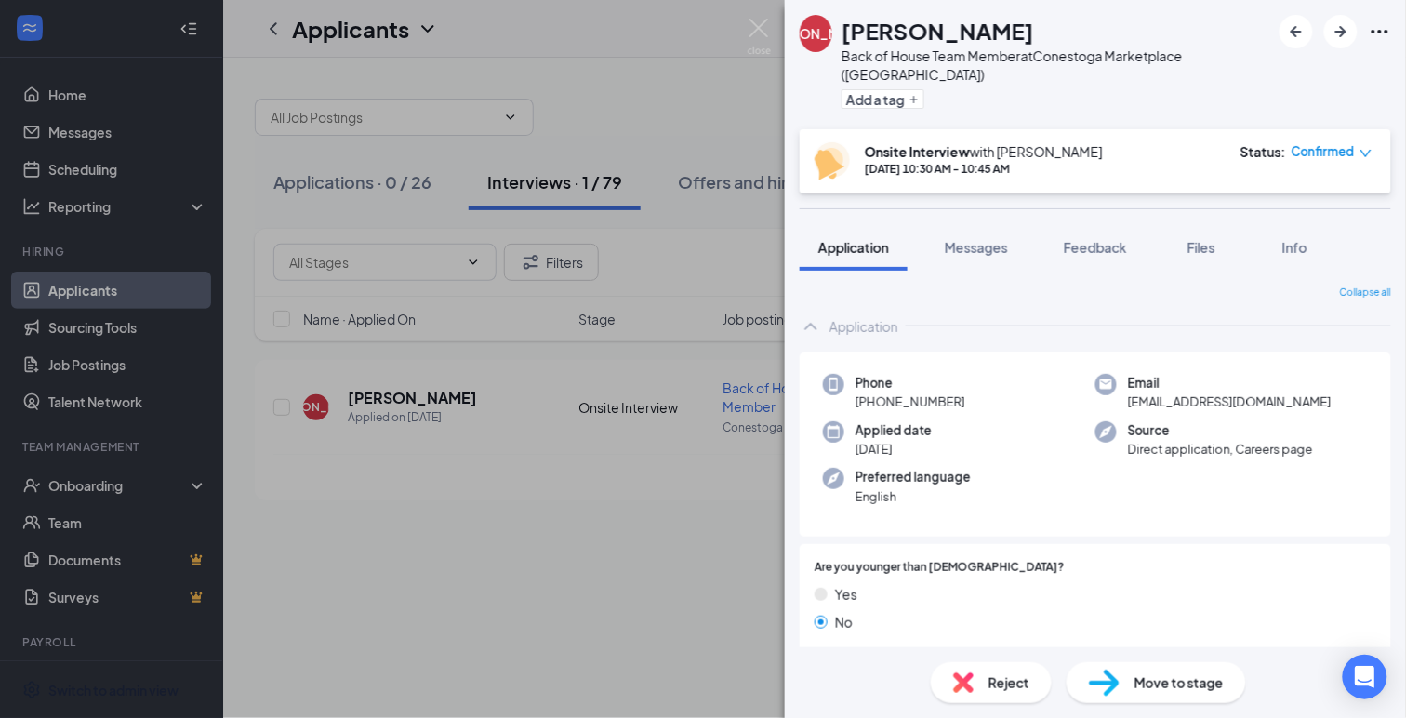
click at [1146, 681] on span "Move to stage" at bounding box center [1178, 682] width 89 height 20
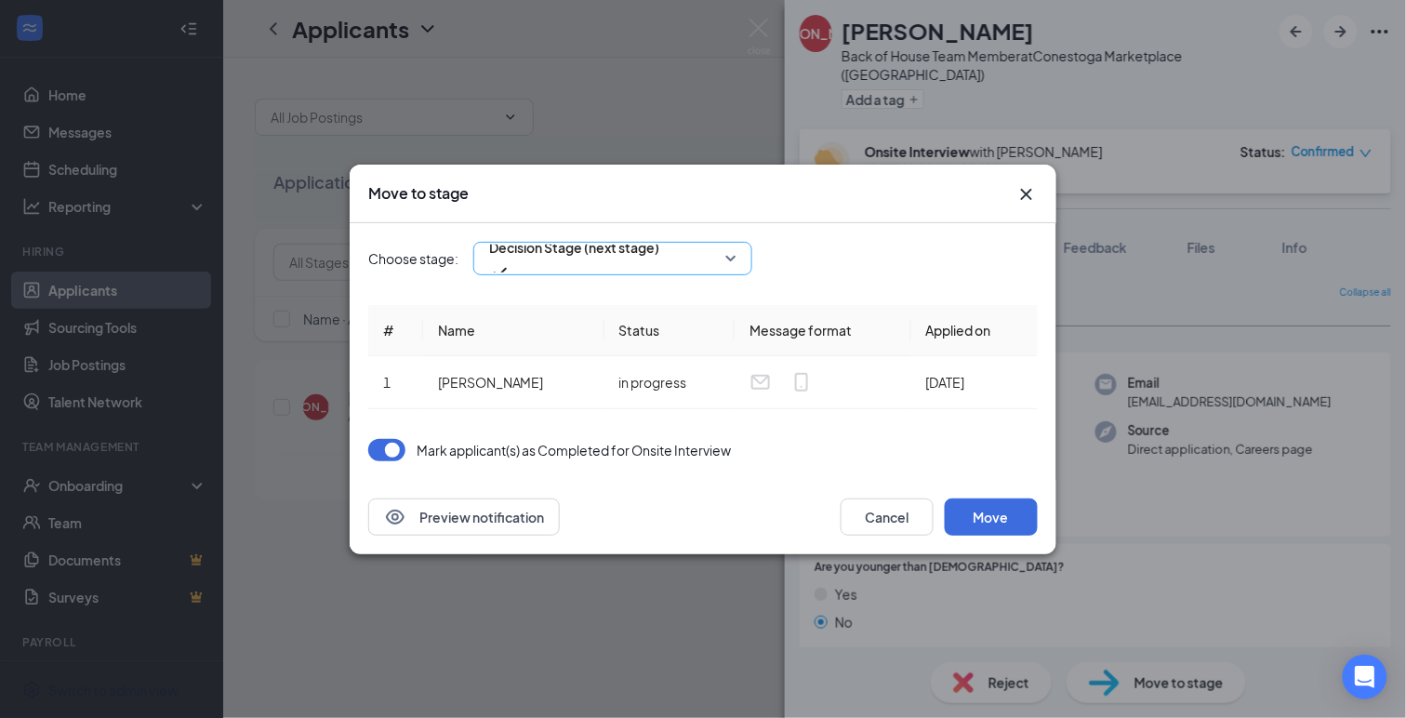
click at [720, 274] on div "Decision Stage (next stage)" at bounding box center [612, 258] width 279 height 33
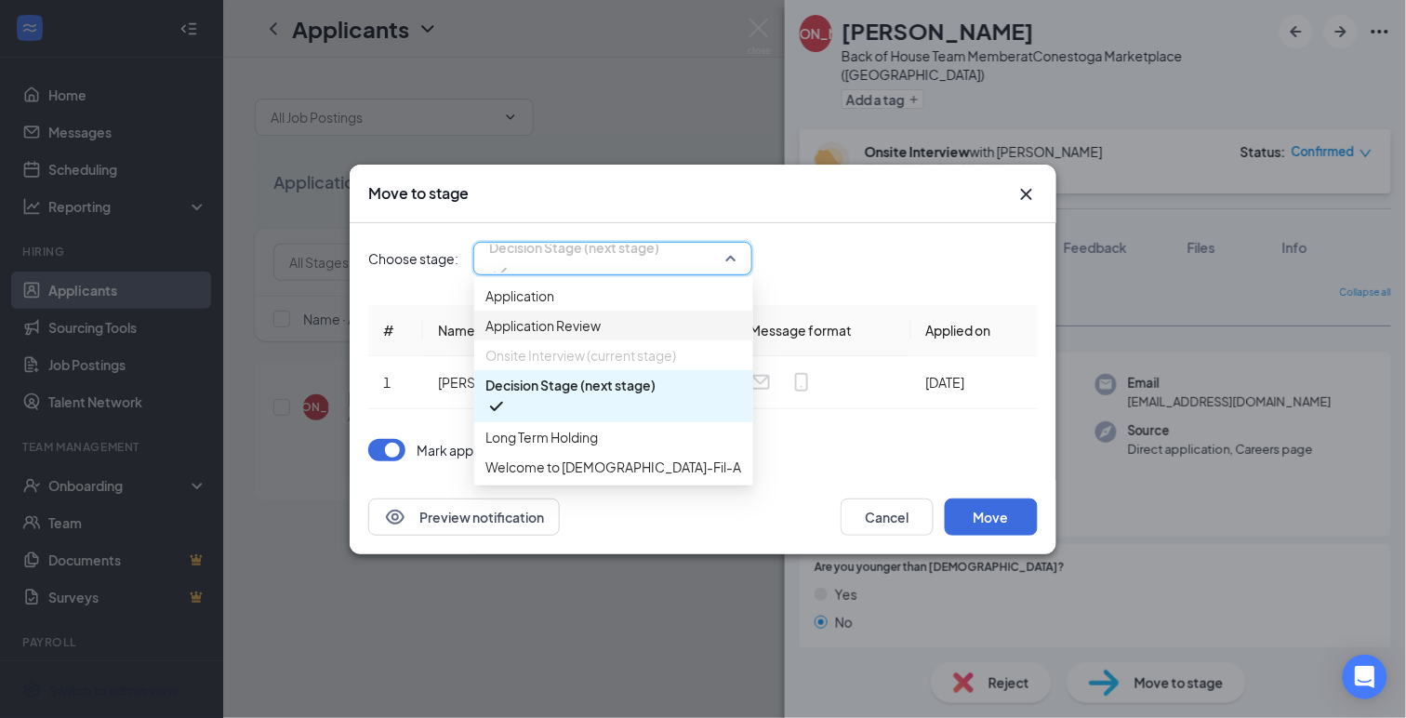
scroll to position [20, 0]
click at [605, 477] on span "Welcome to [DEMOGRAPHIC_DATA]-Fil-A!" at bounding box center [614, 467] width 259 height 20
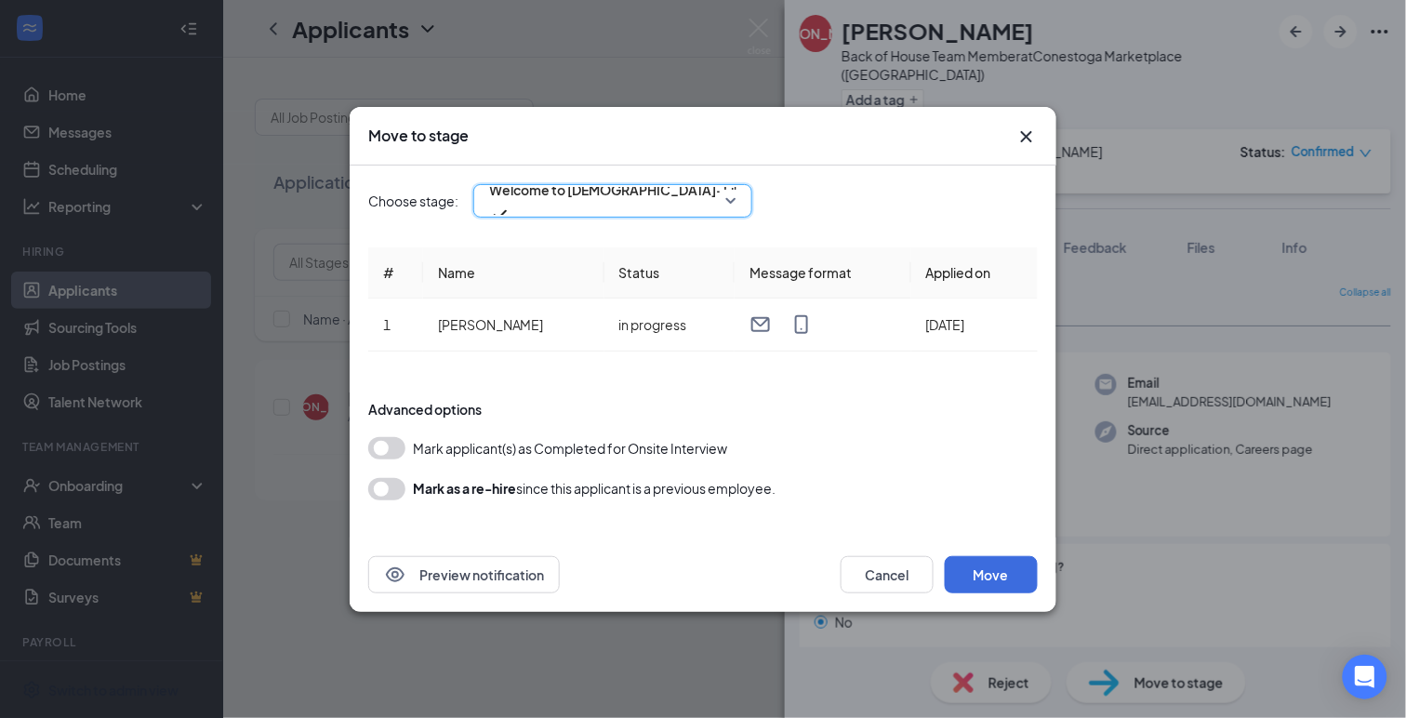
click at [395, 445] on button "button" at bounding box center [386, 448] width 37 height 22
click at [984, 571] on button "Move" at bounding box center [991, 574] width 93 height 37
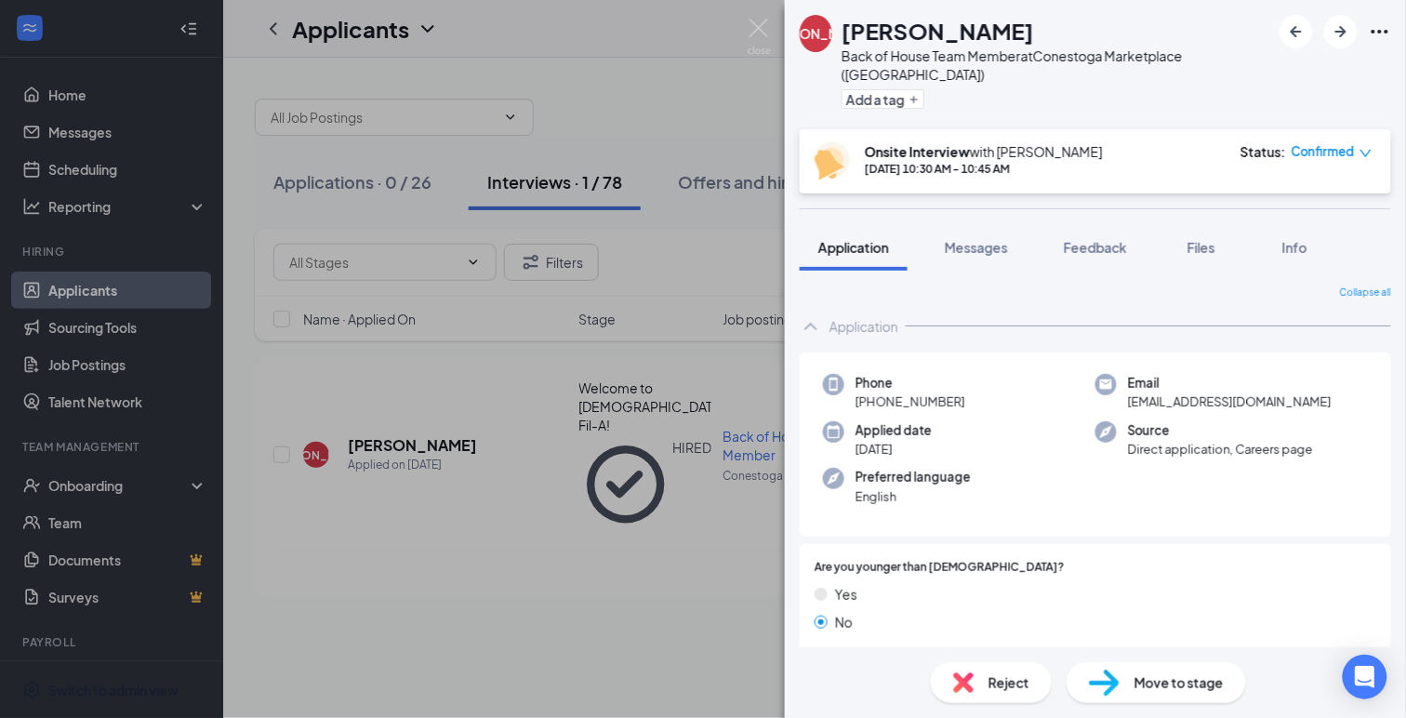
click at [1363, 147] on icon "down" at bounding box center [1365, 153] width 13 height 13
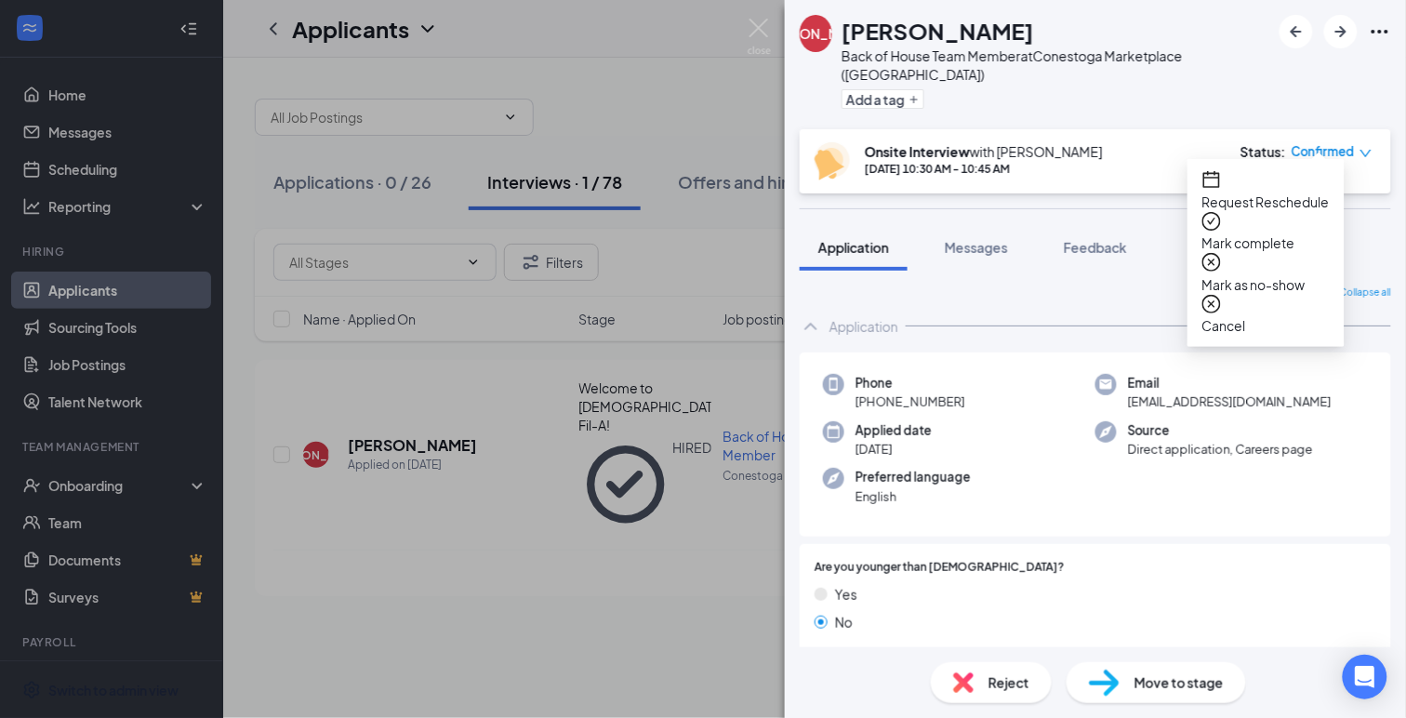
click at [1298, 90] on div "[PERSON_NAME] [PERSON_NAME] Back of House Team Member at [GEOGRAPHIC_DATA] ([GE…" at bounding box center [1095, 64] width 621 height 129
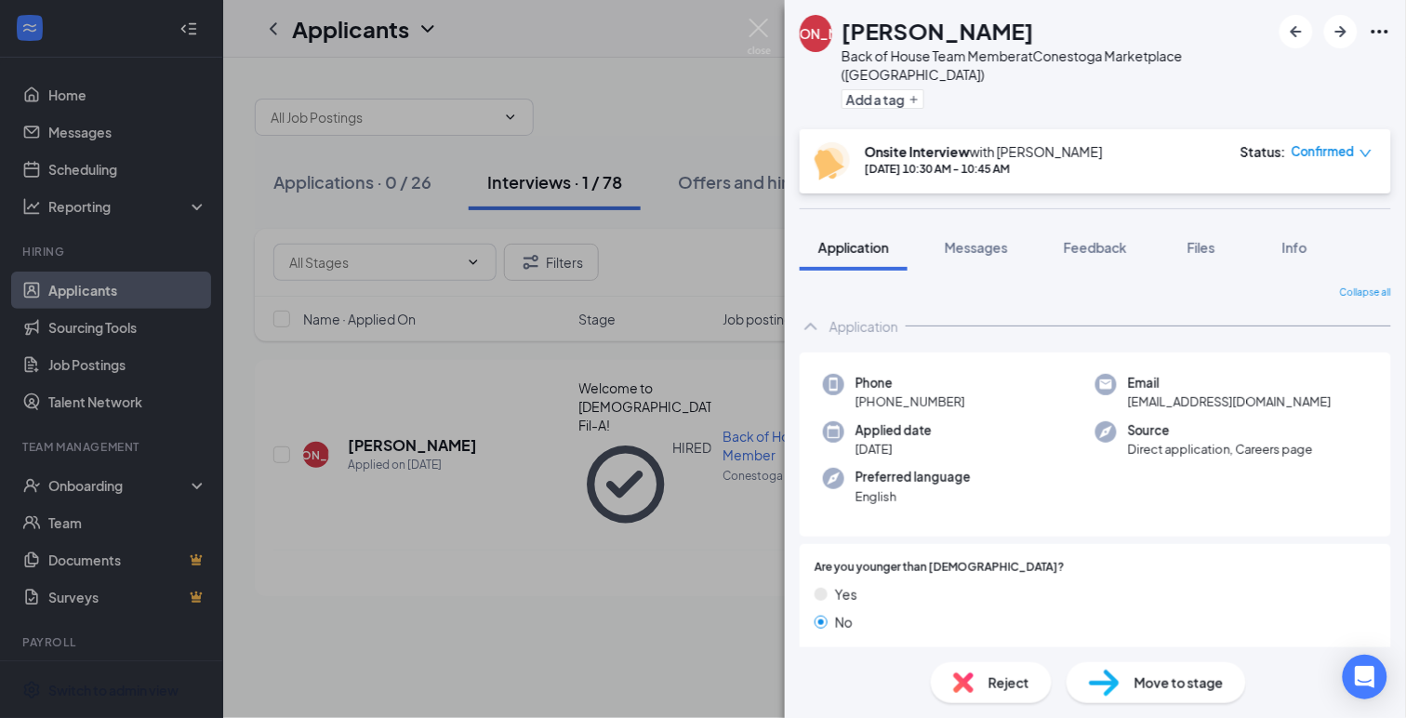
click at [1367, 147] on icon "down" at bounding box center [1365, 153] width 13 height 13
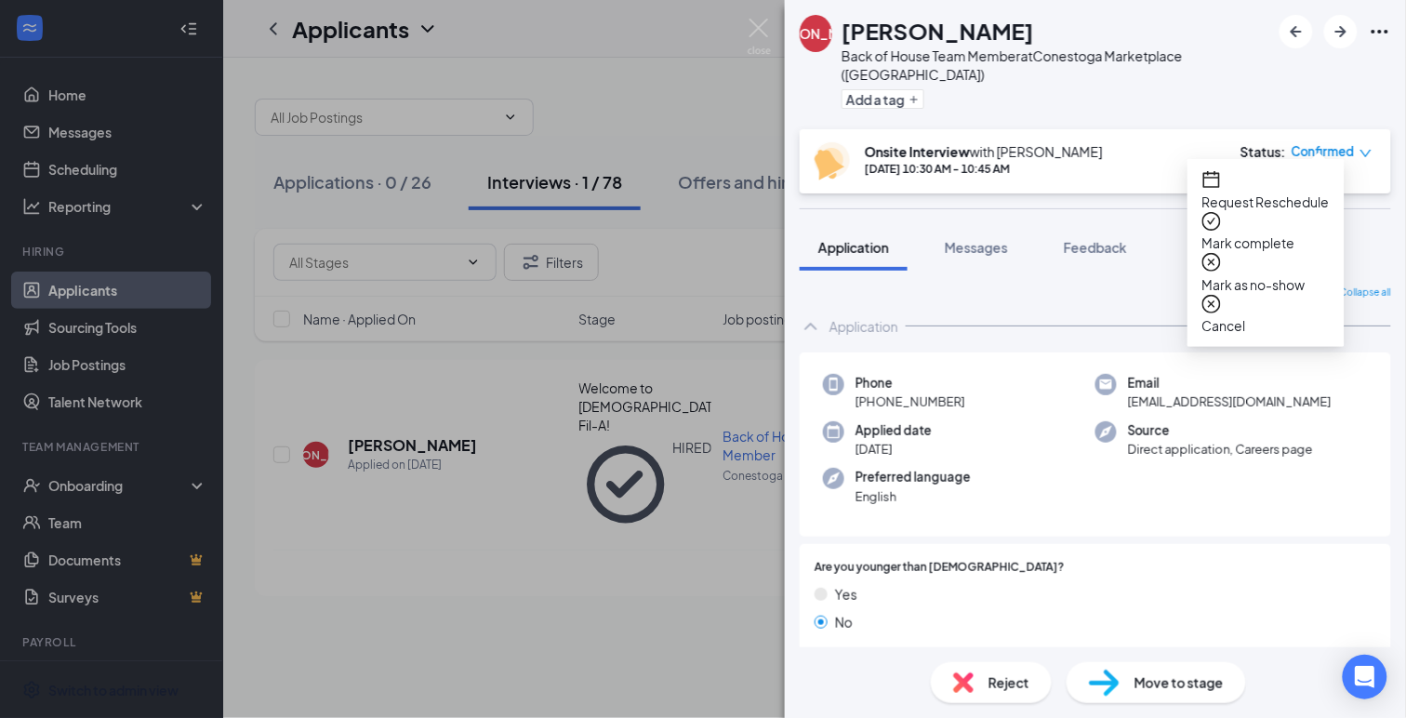
click at [1276, 232] on span "Mark complete" at bounding box center [1265, 242] width 127 height 20
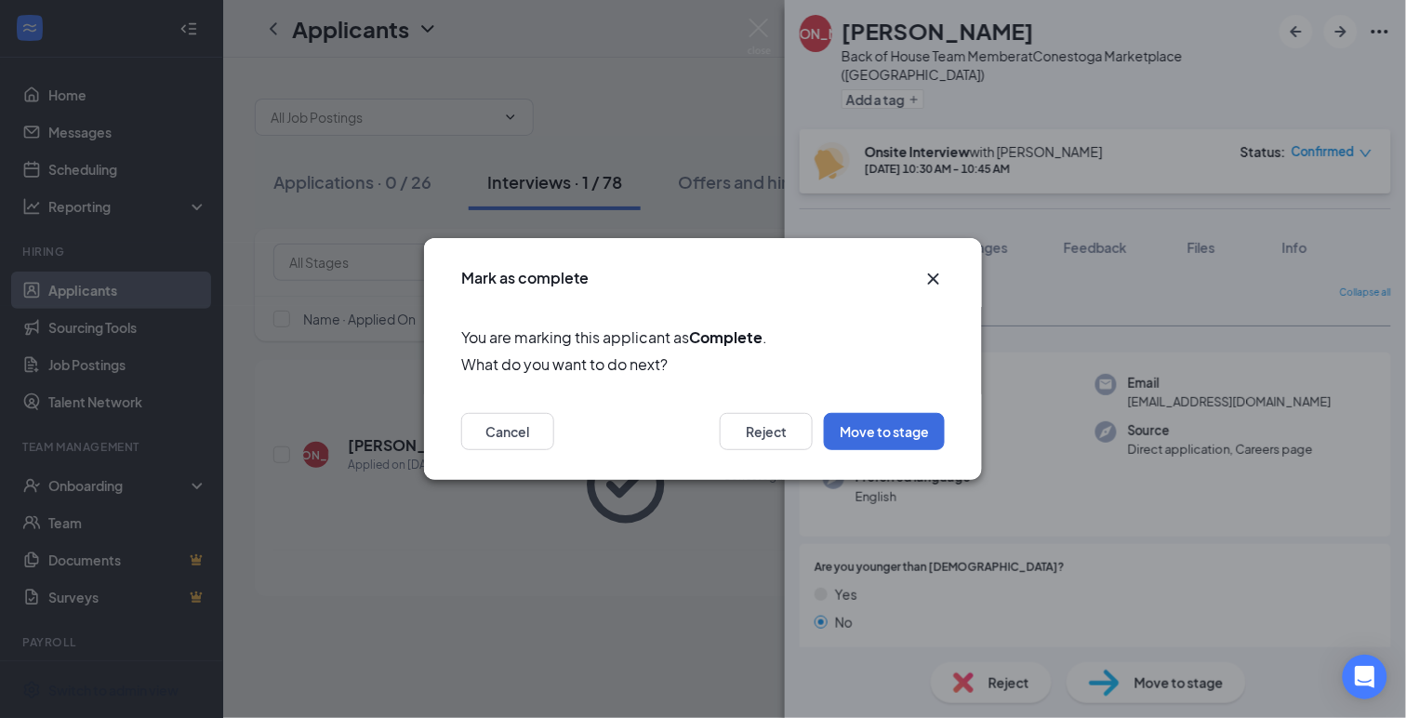
click at [933, 276] on icon "Cross" at bounding box center [933, 279] width 22 height 22
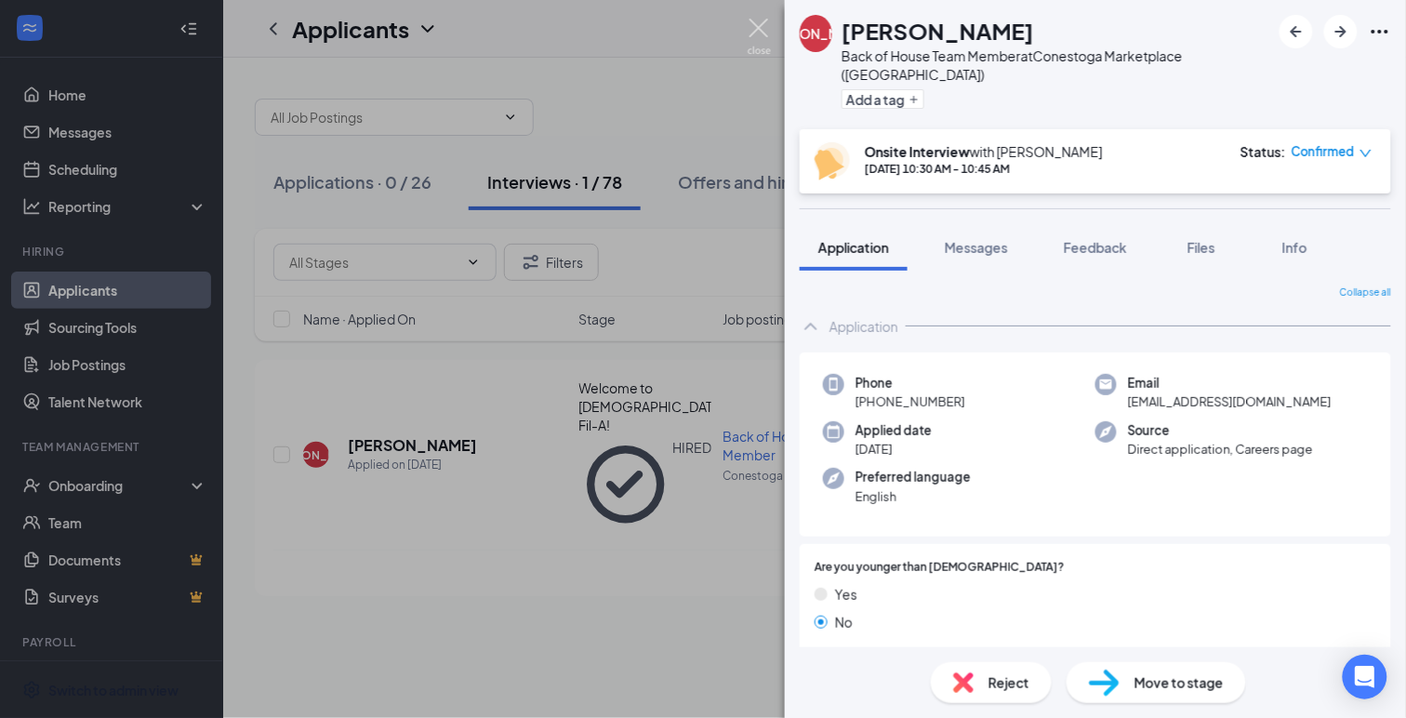
click at [757, 26] on img at bounding box center [759, 37] width 23 height 36
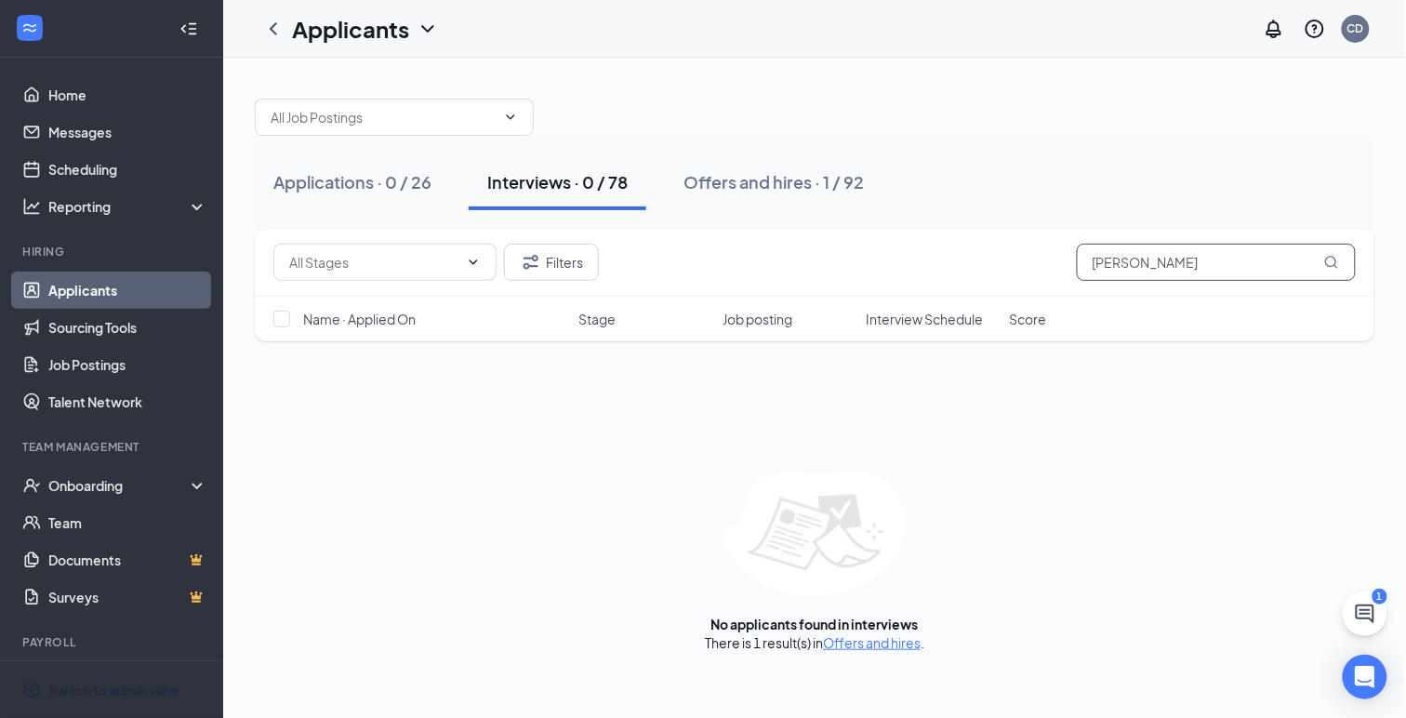
click at [1108, 261] on input "[PERSON_NAME]" at bounding box center [1216, 262] width 279 height 37
type input "[PERSON_NAME]"
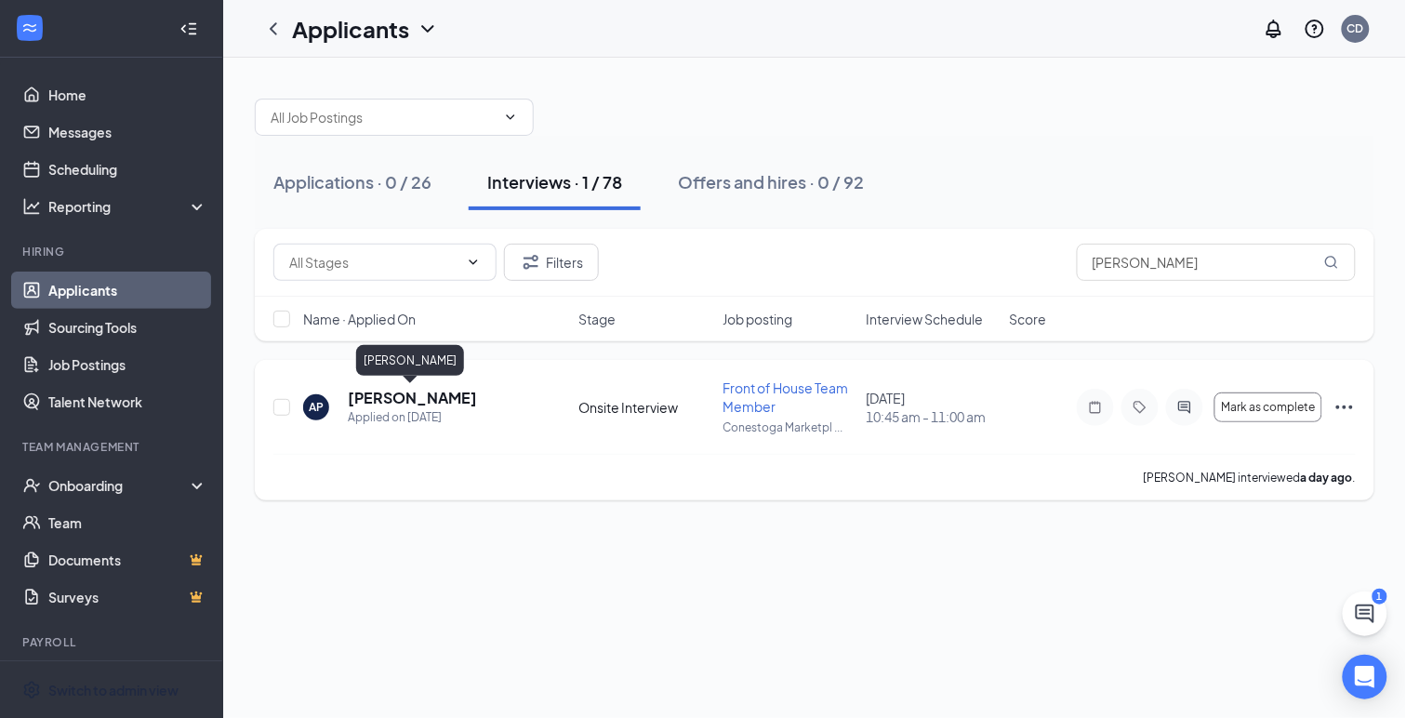
click at [382, 396] on h5 "[PERSON_NAME]" at bounding box center [412, 398] width 129 height 20
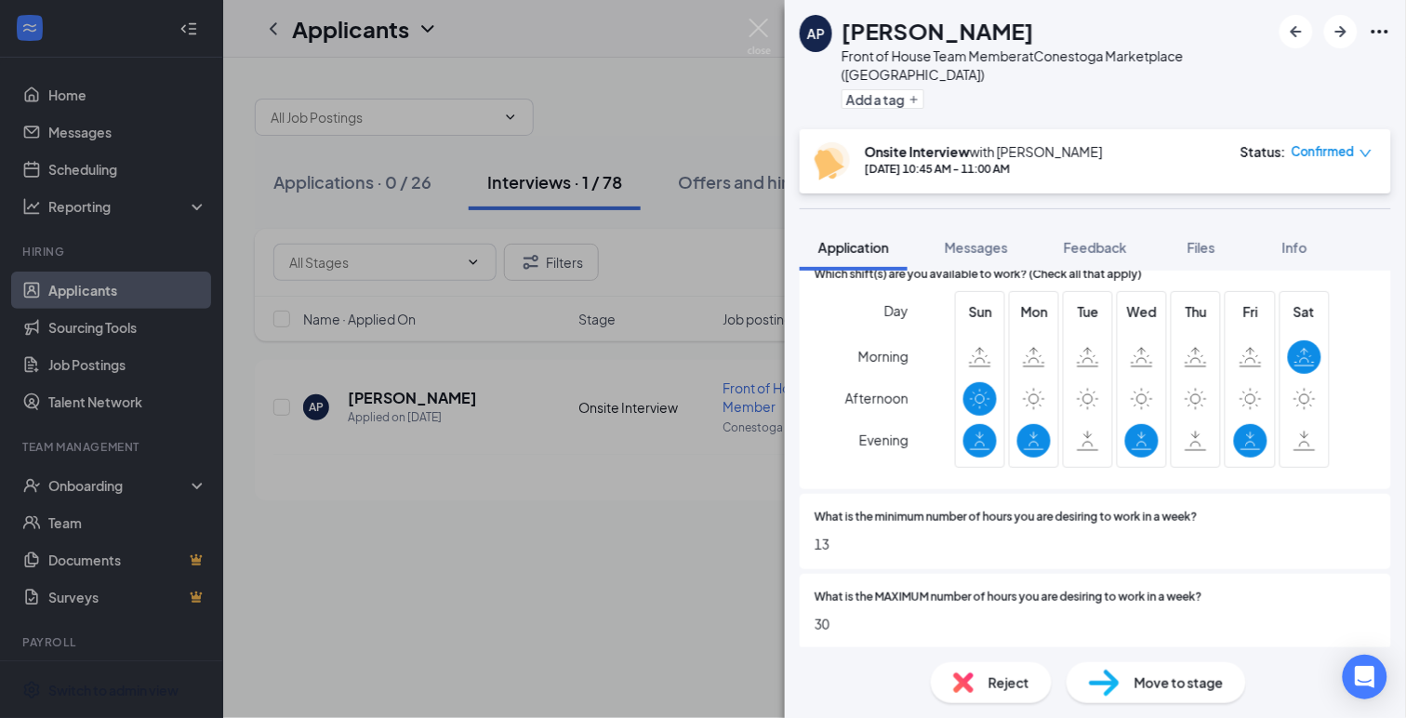
scroll to position [842, 0]
click at [1160, 688] on span "Move to stage" at bounding box center [1178, 682] width 89 height 20
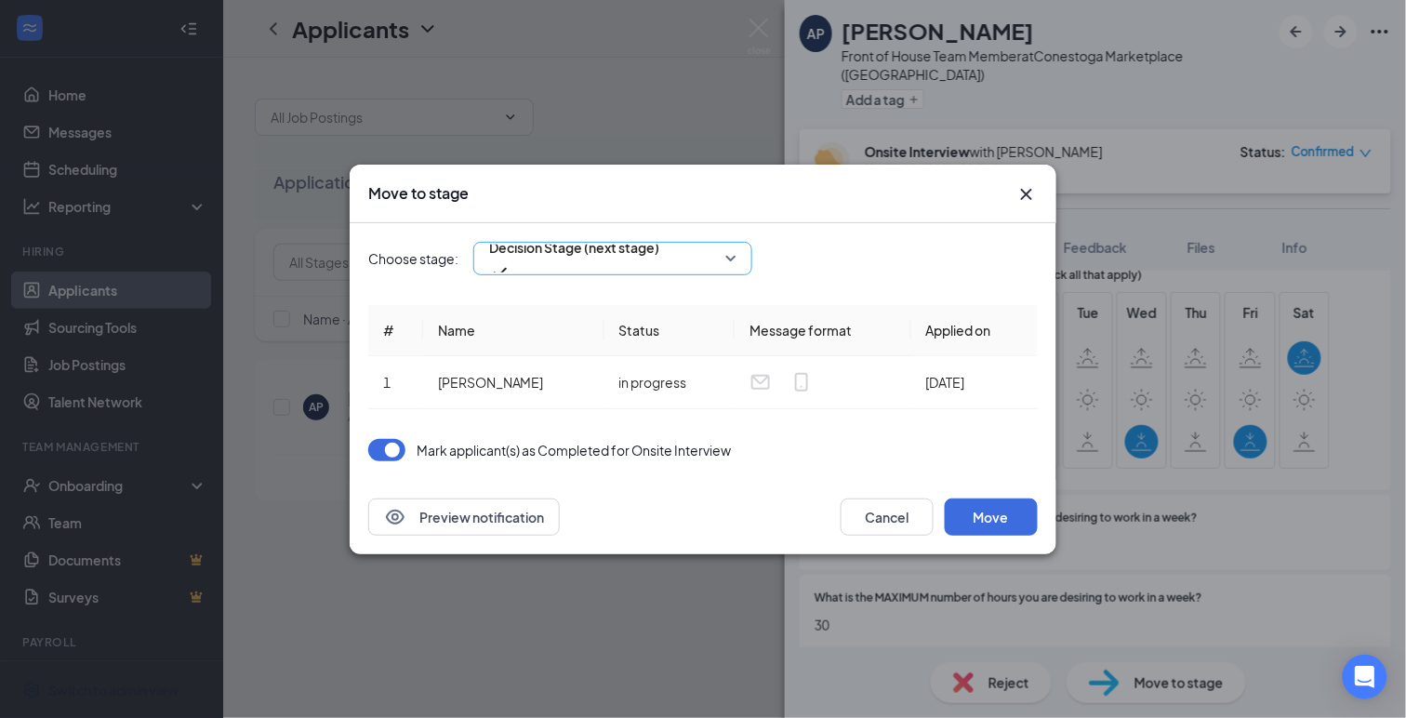
click at [727, 262] on span "Decision Stage (next stage)" at bounding box center [612, 259] width 247 height 28
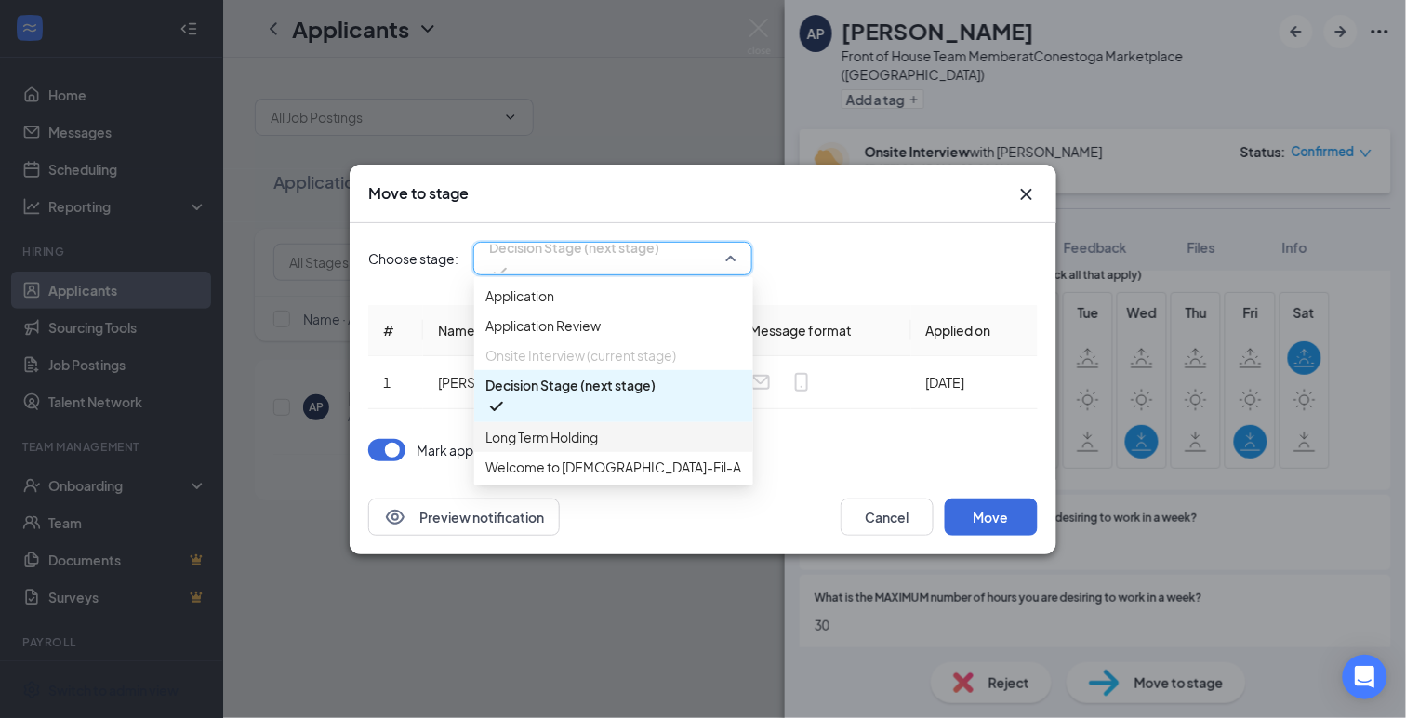
scroll to position [20, 0]
click at [620, 477] on span "Welcome to [DEMOGRAPHIC_DATA]-Fil-A!" at bounding box center [614, 467] width 259 height 20
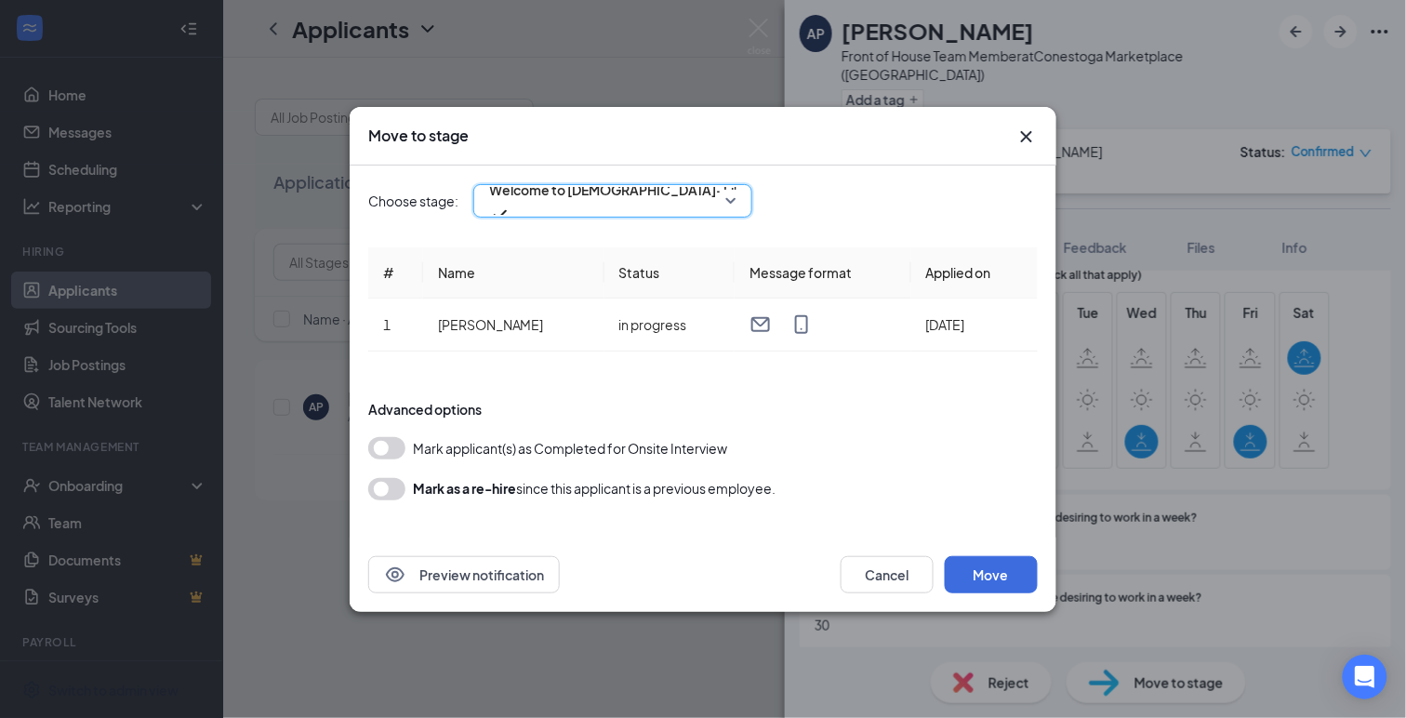
click at [400, 444] on button "button" at bounding box center [386, 448] width 37 height 22
click at [1012, 573] on button "Move" at bounding box center [991, 574] width 93 height 37
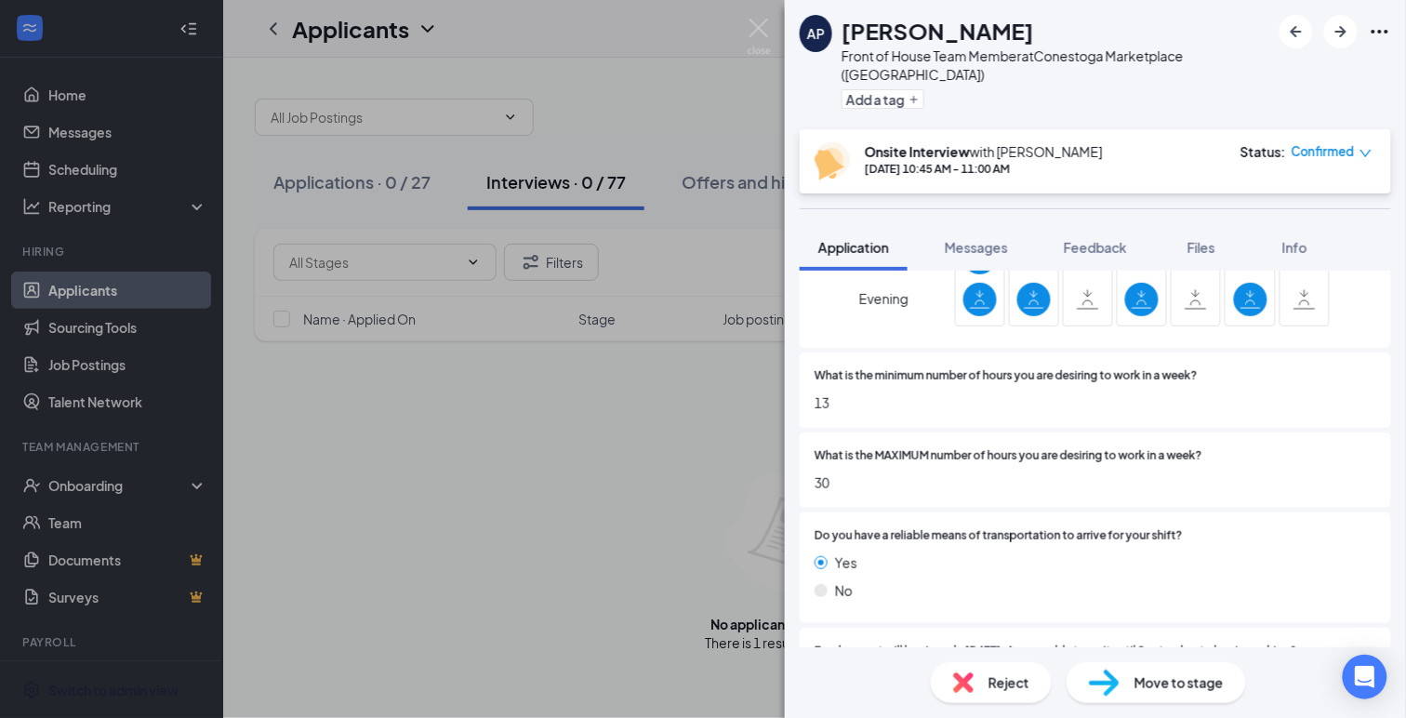
scroll to position [995, 0]
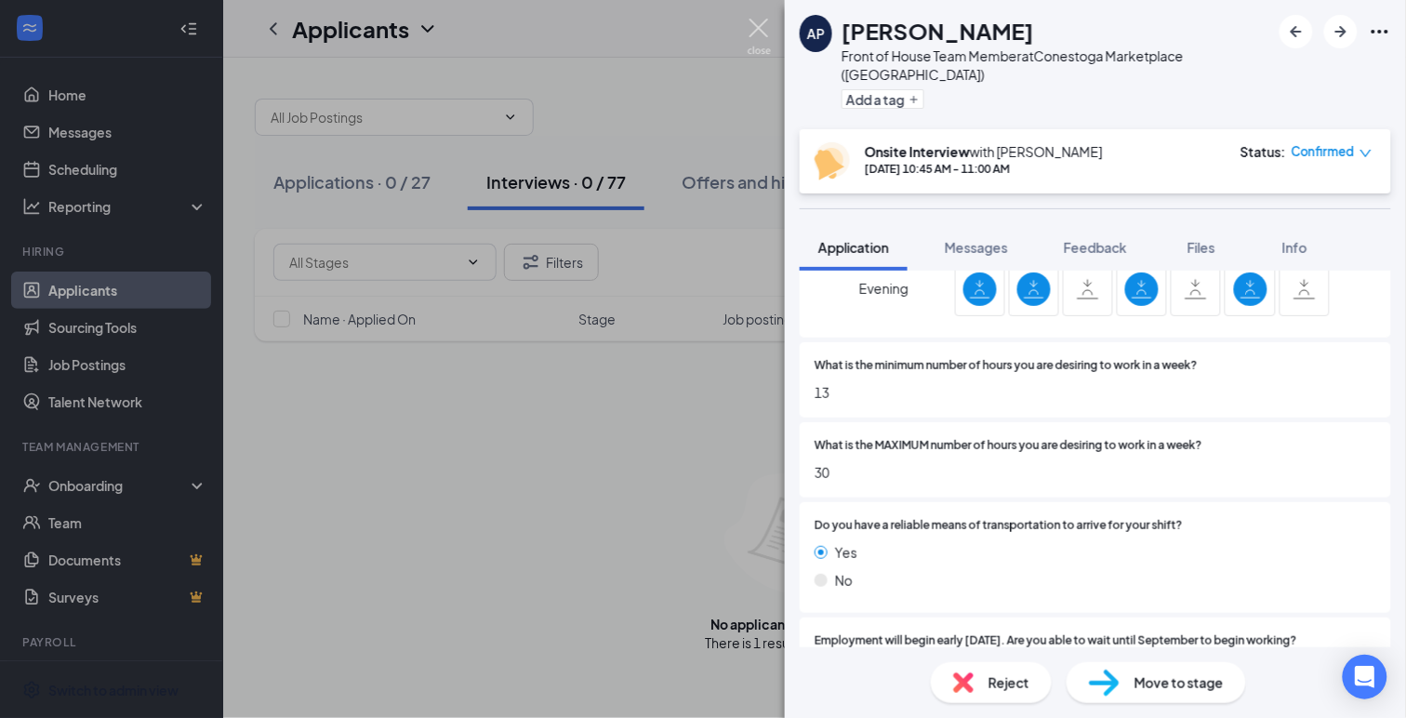
click at [751, 33] on img at bounding box center [759, 37] width 23 height 36
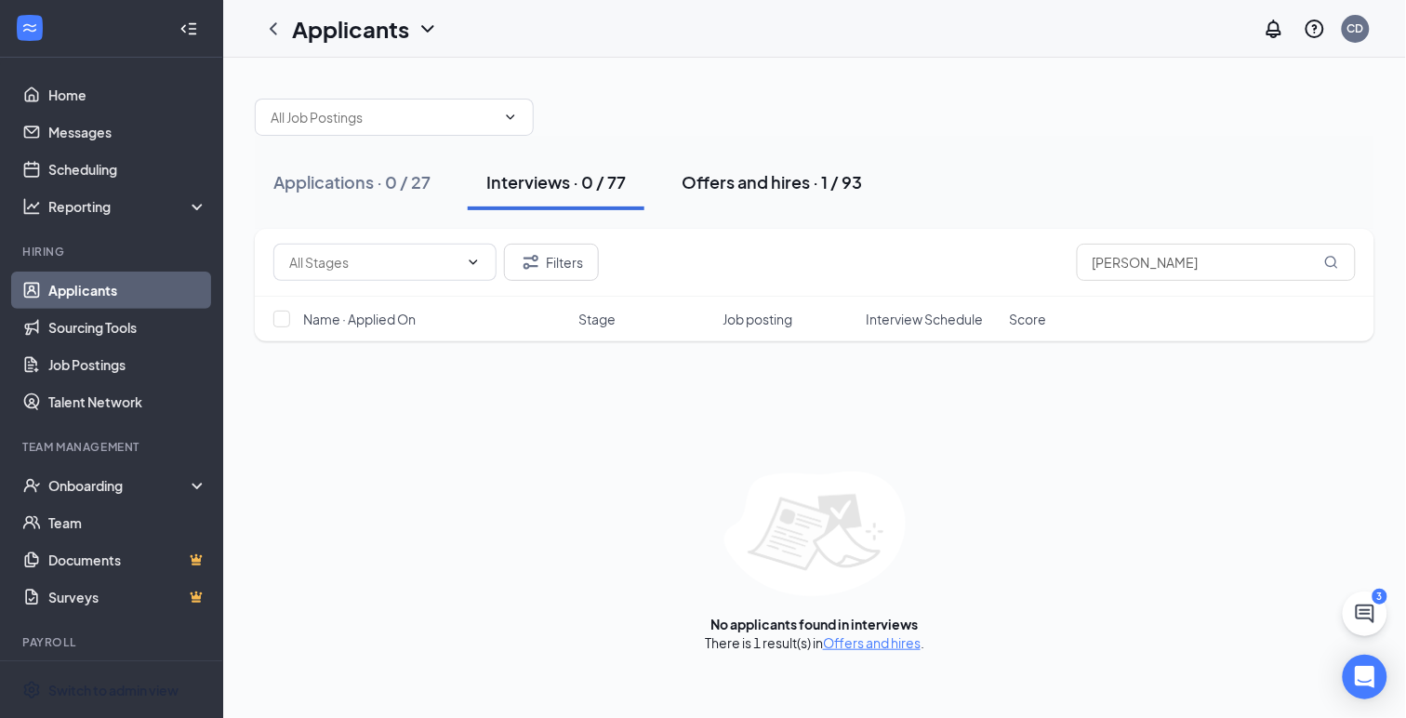
click at [783, 192] on div "Offers and hires · 1 / 93" at bounding box center [772, 181] width 180 height 23
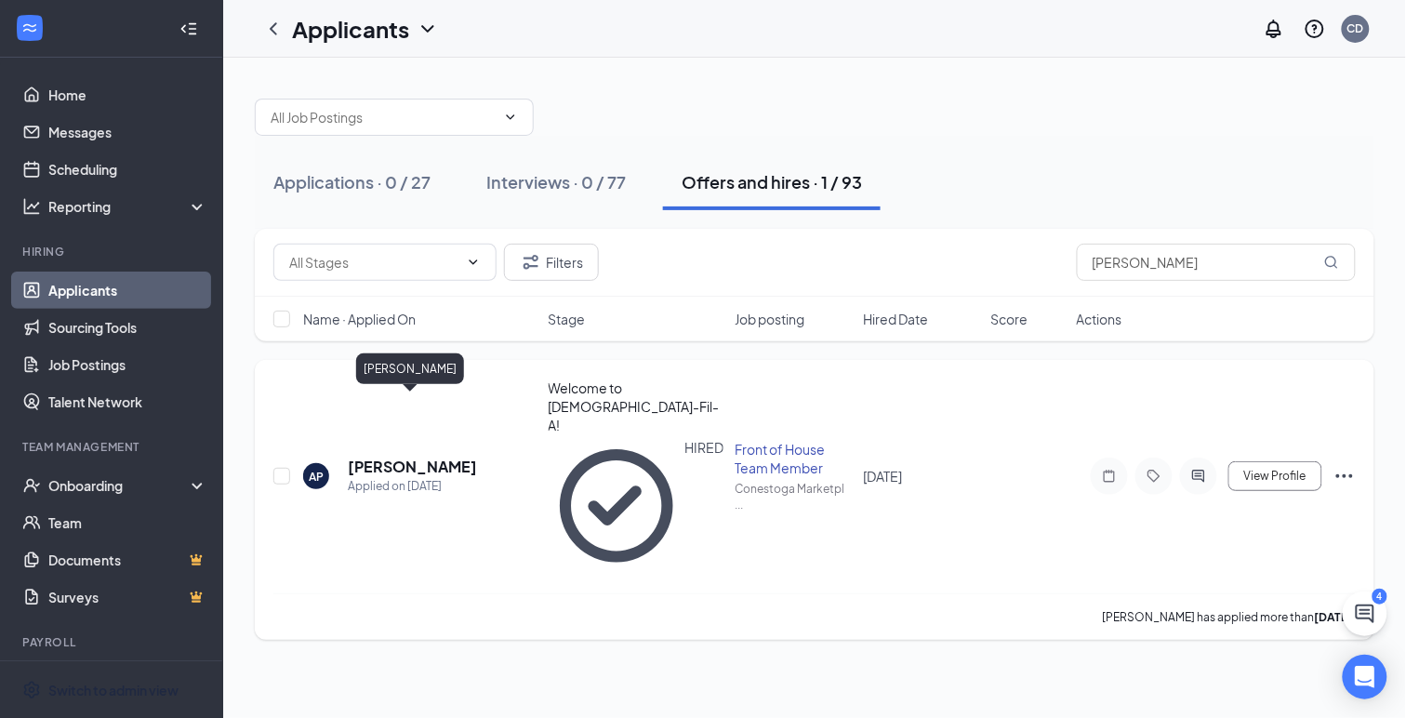
click at [423, 457] on h5 "[PERSON_NAME]" at bounding box center [412, 467] width 129 height 20
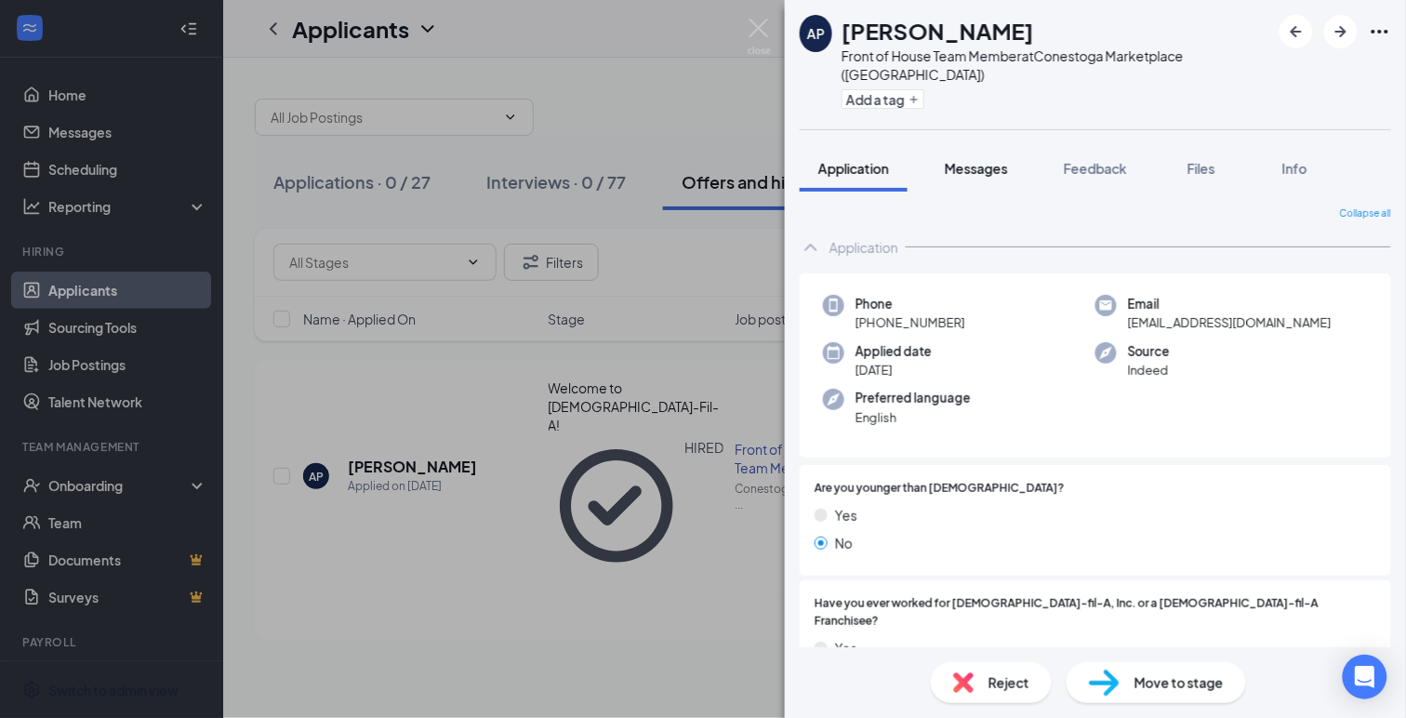
click at [978, 160] on span "Messages" at bounding box center [976, 168] width 63 height 17
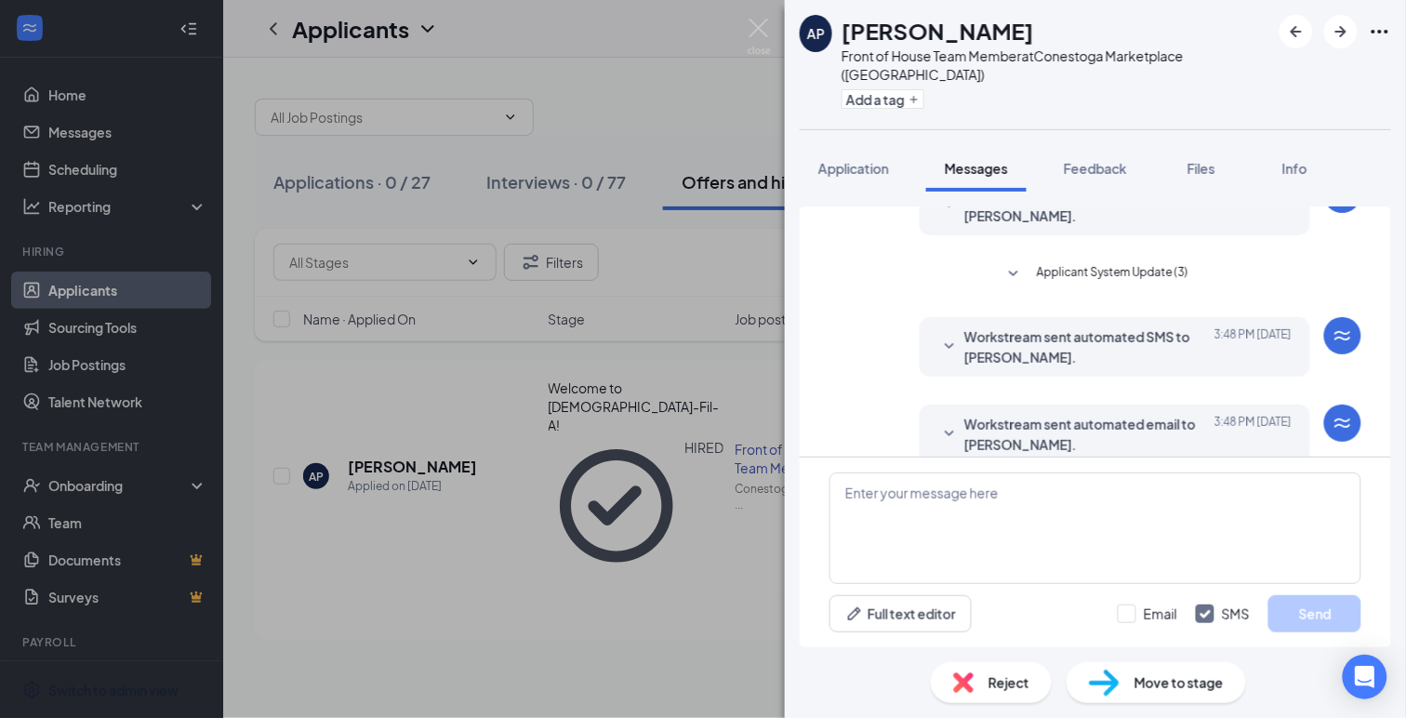
scroll to position [455, 0]
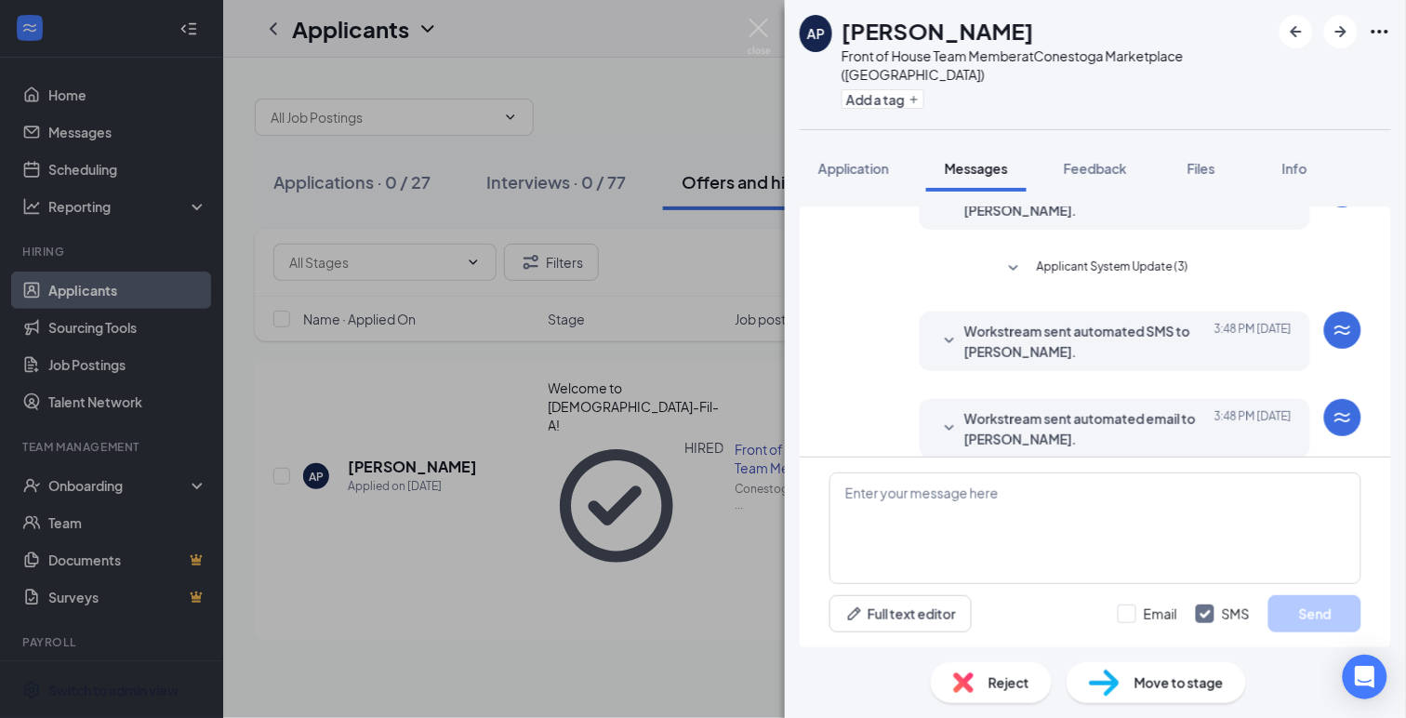
click at [947, 417] on icon "SmallChevronDown" at bounding box center [949, 428] width 22 height 22
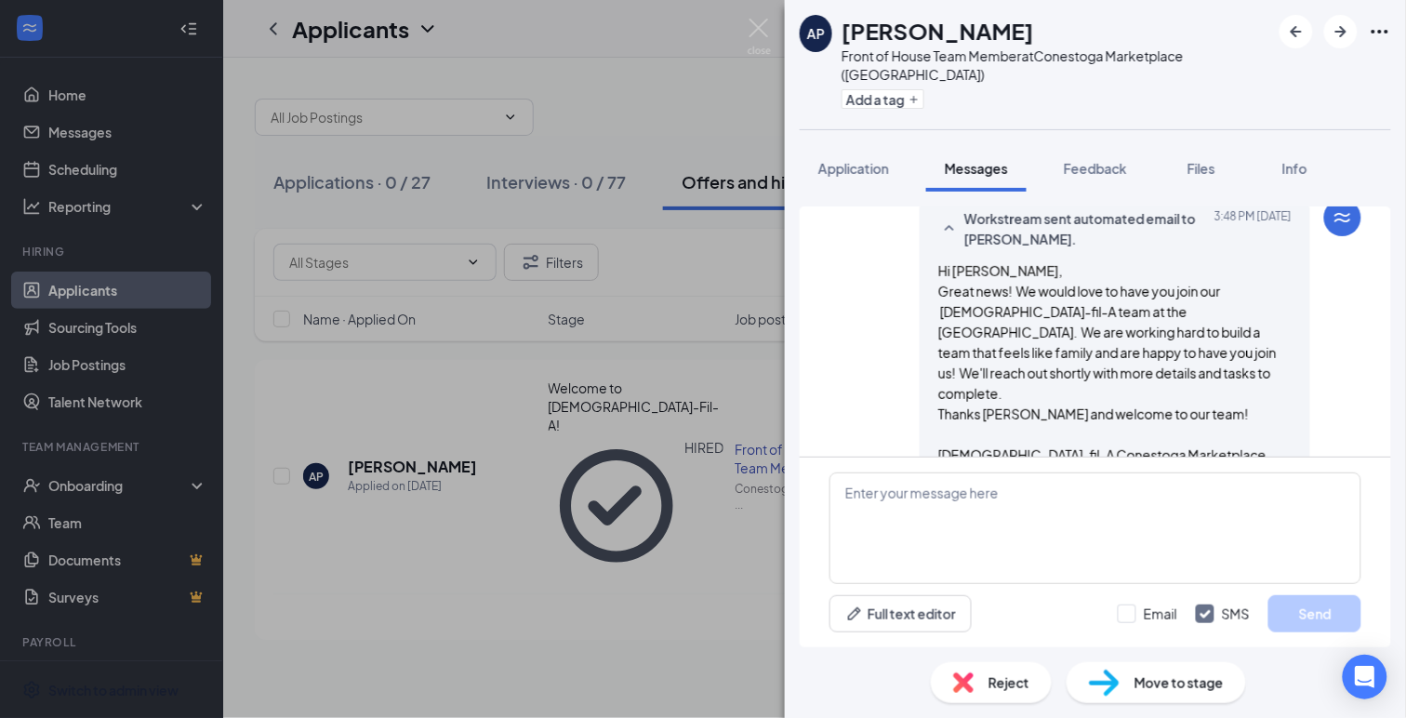
scroll to position [670, 0]
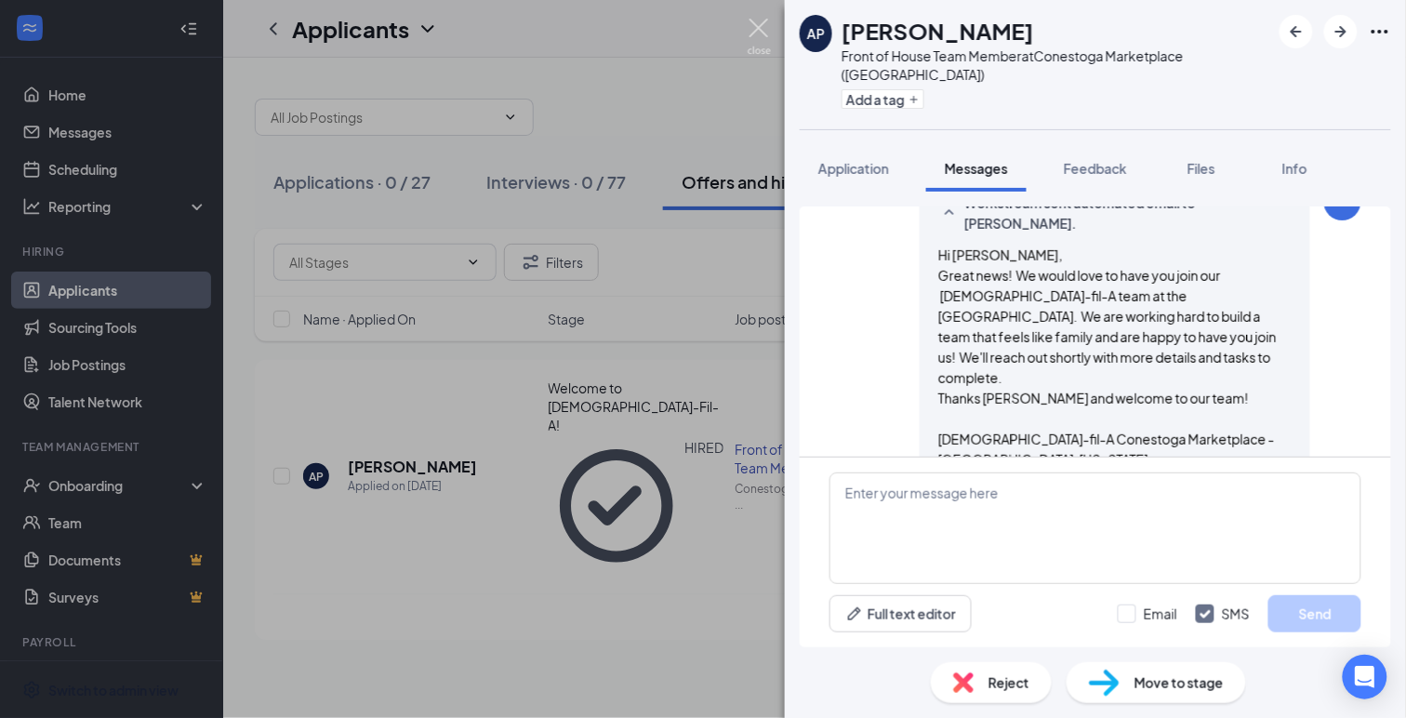
click at [762, 29] on img at bounding box center [759, 37] width 23 height 36
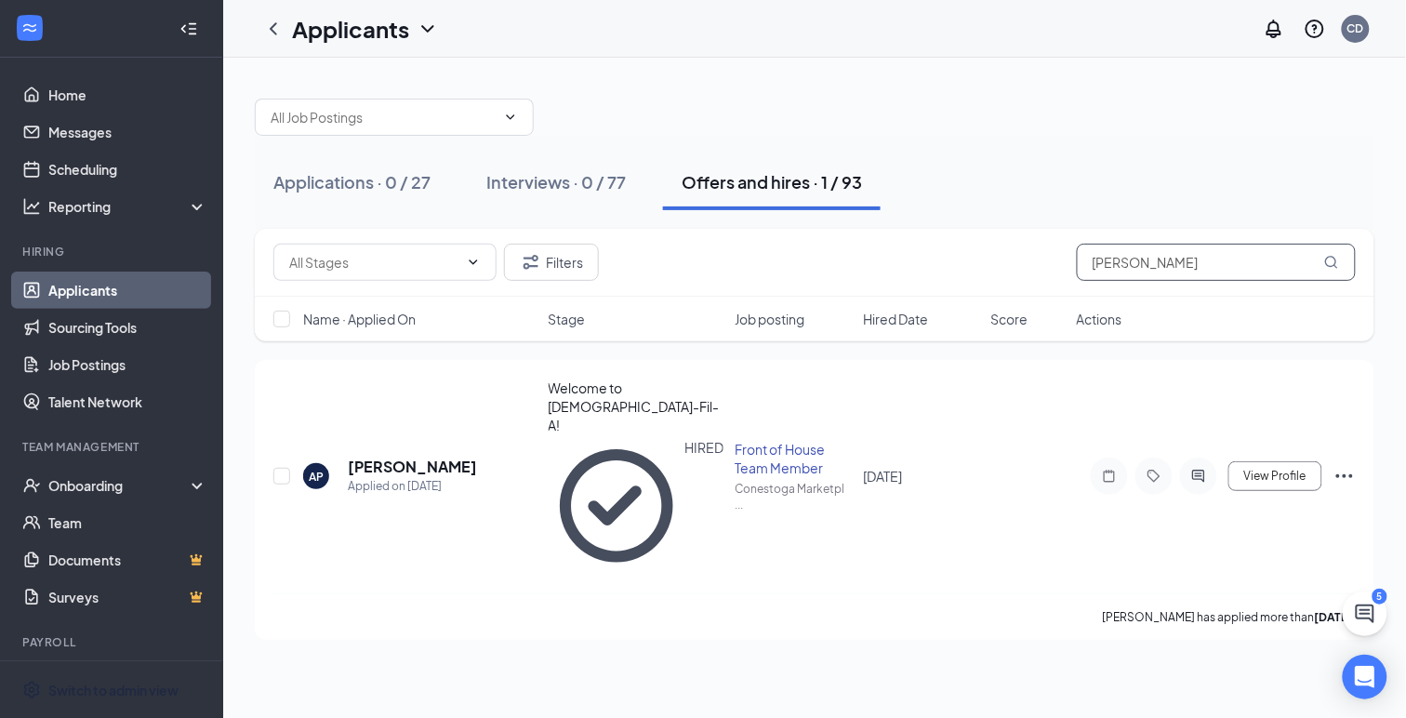
click at [1109, 263] on input "[PERSON_NAME]" at bounding box center [1216, 262] width 279 height 37
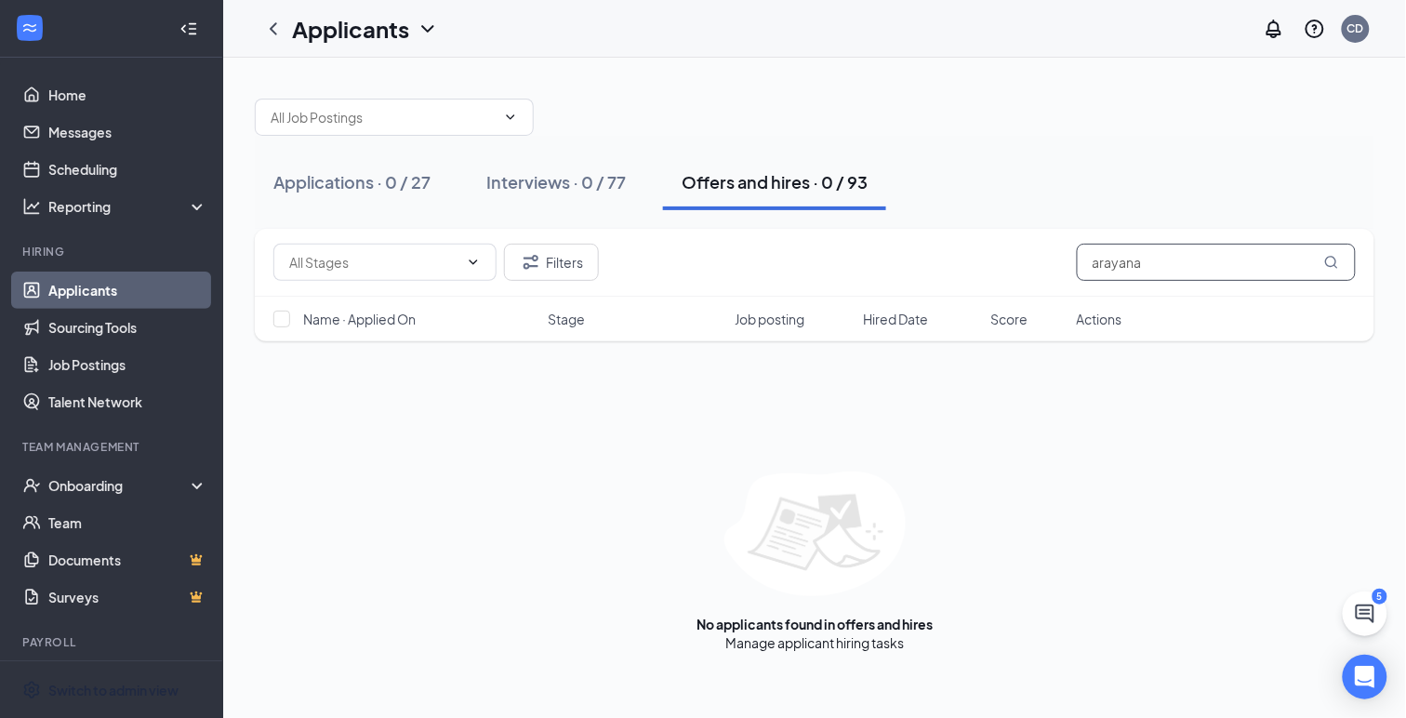
click at [1111, 263] on input "arayana" at bounding box center [1216, 262] width 279 height 37
click at [1147, 262] on input "arayana" at bounding box center [1216, 262] width 279 height 37
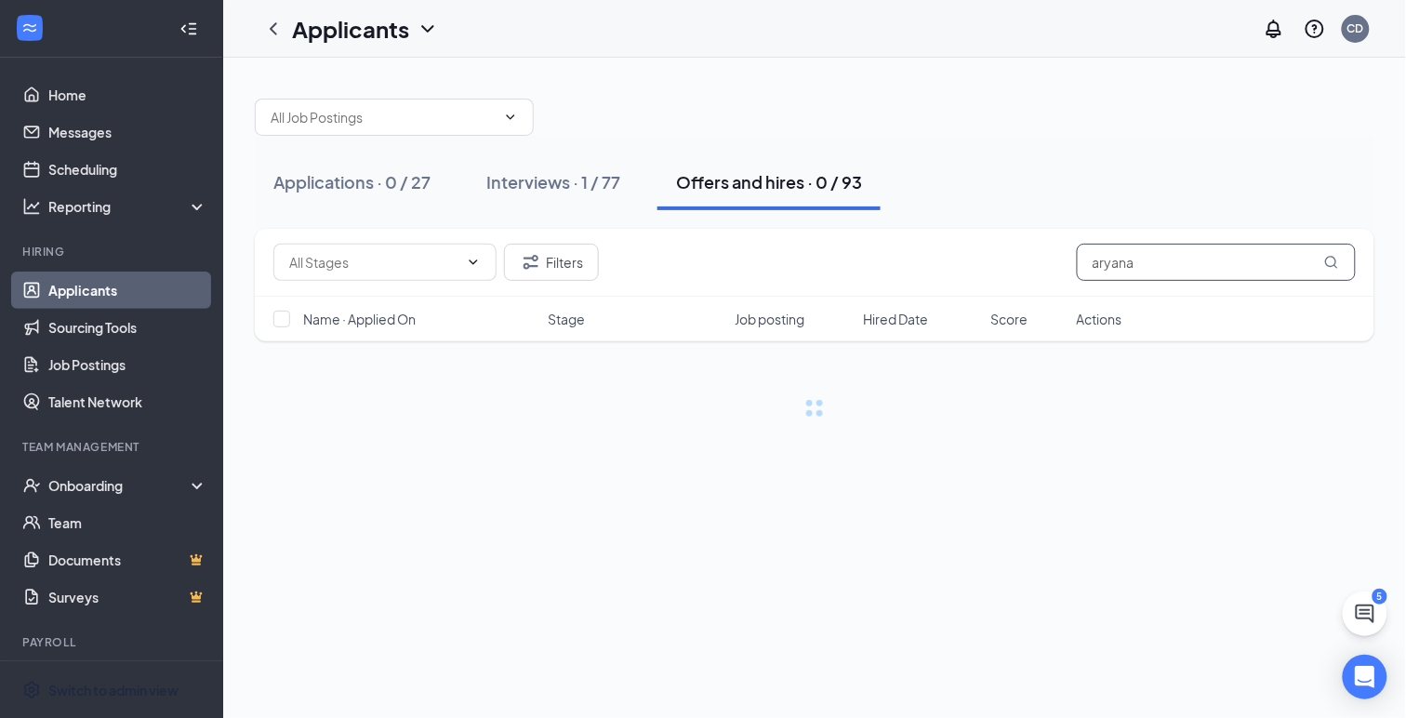
type input "aryana"
click at [550, 185] on div "Interviews · 1 / 77" at bounding box center [553, 181] width 134 height 23
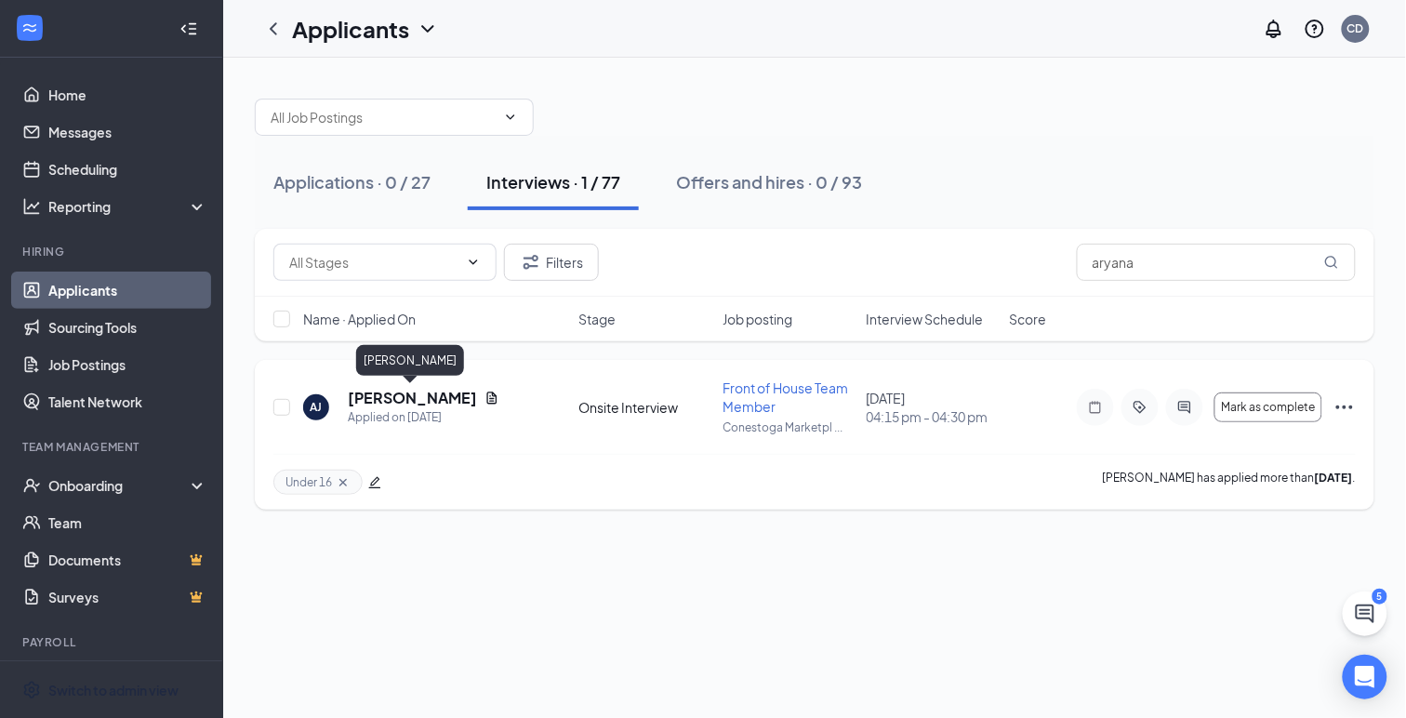
click at [413, 393] on h5 "[PERSON_NAME]" at bounding box center [412, 398] width 129 height 20
